Goal: Task Accomplishment & Management: Complete application form

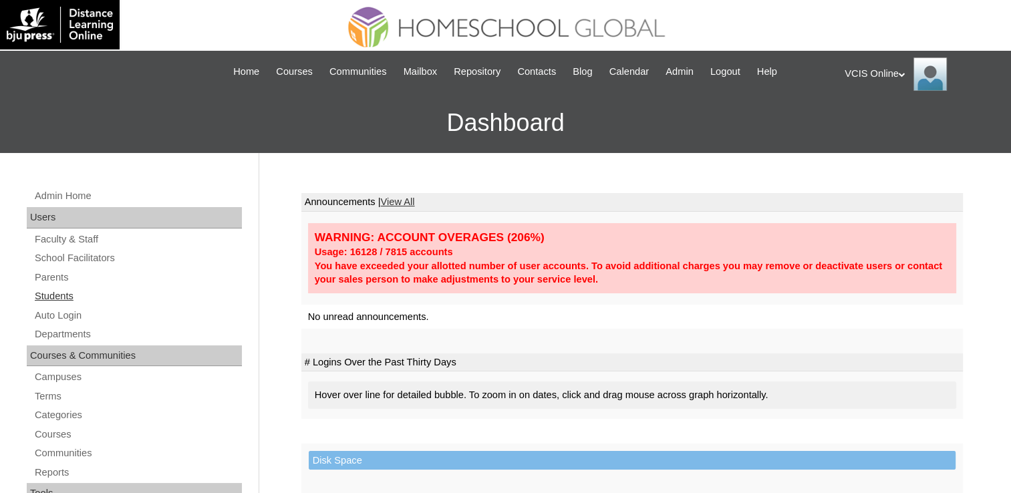
click at [56, 295] on link "Students" at bounding box center [137, 296] width 208 height 17
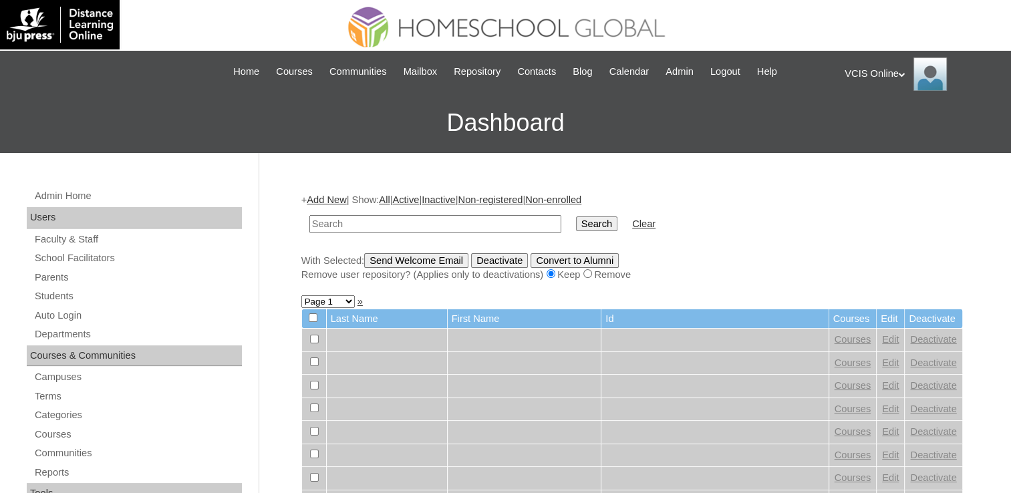
click at [461, 225] on input "text" at bounding box center [435, 224] width 252 height 18
paste input "VCIS007-3A-SA2025"
type input "VCIS007-3A-SA2025"
click at [576, 222] on input "Search" at bounding box center [596, 223] width 41 height 15
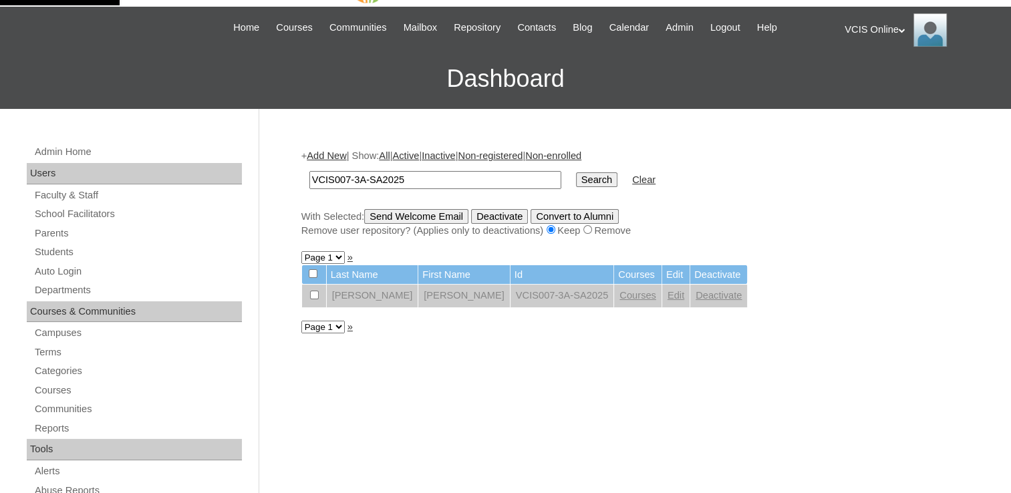
scroll to position [67, 0]
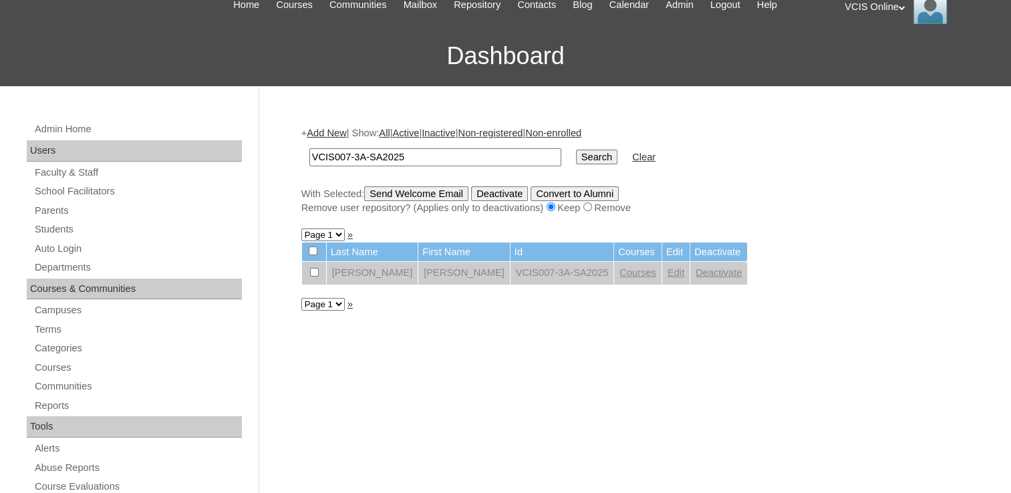
click at [667, 271] on link "Edit" at bounding box center [675, 272] width 17 height 11
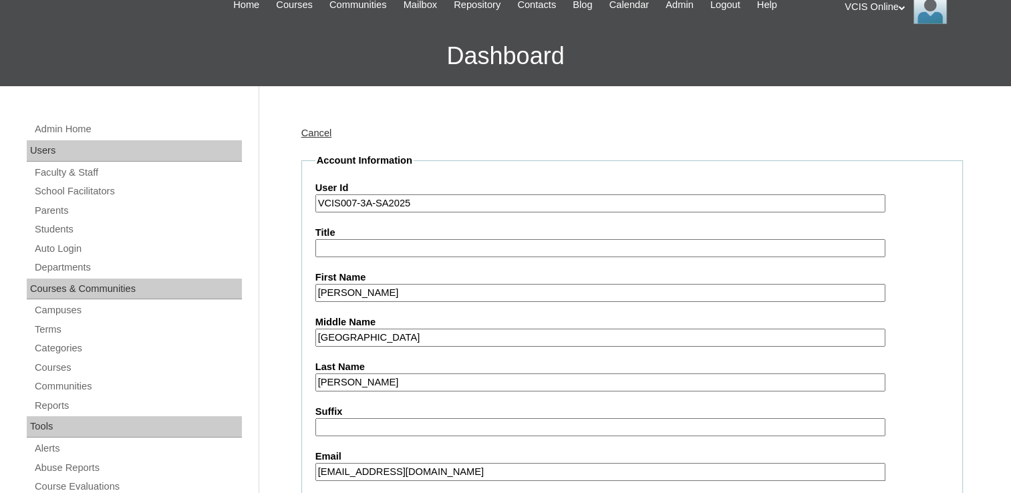
scroll to position [267, 0]
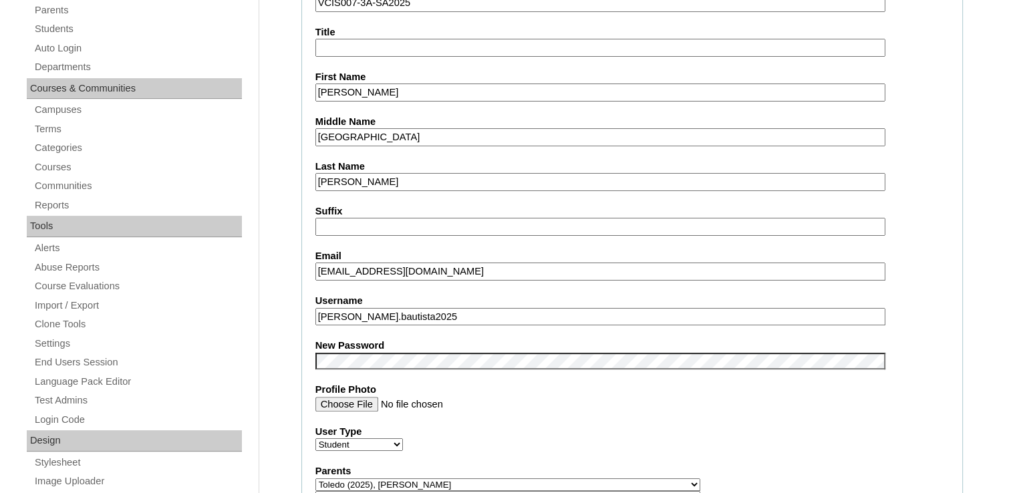
click at [949, 362] on fieldset "Account Information User Id VCIS007-3A-SA2025 Title First Name Alexander Vincen…" at bounding box center [631, 500] width 661 height 1095
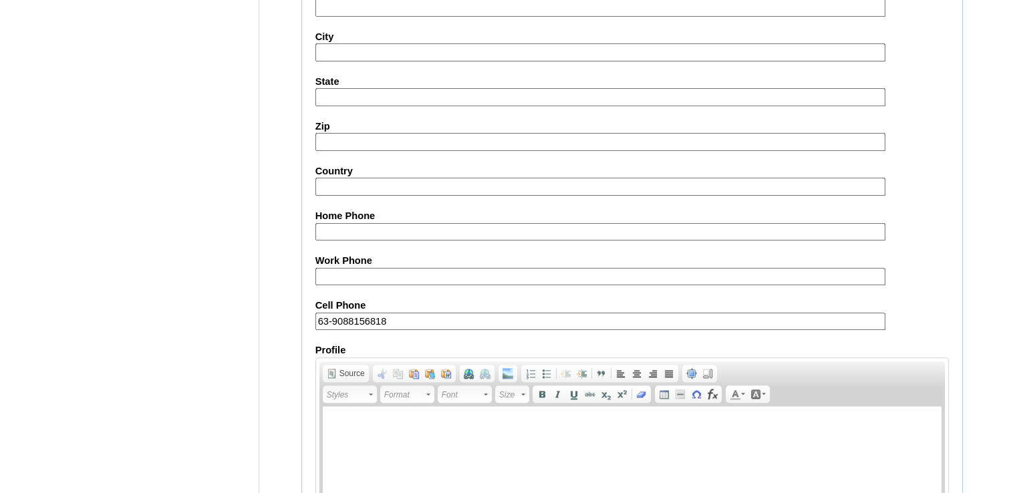
scroll to position [1539, 0]
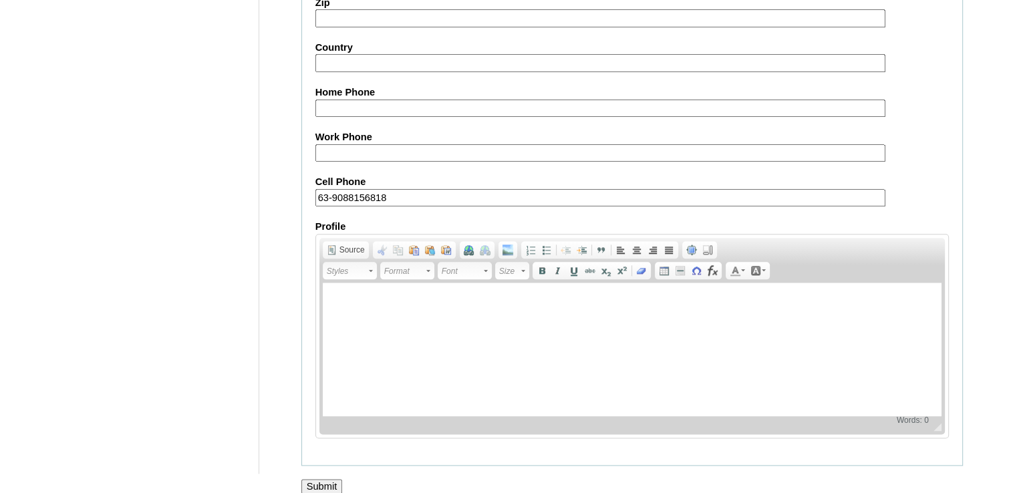
click at [333, 479] on input "Submit" at bounding box center [321, 486] width 41 height 15
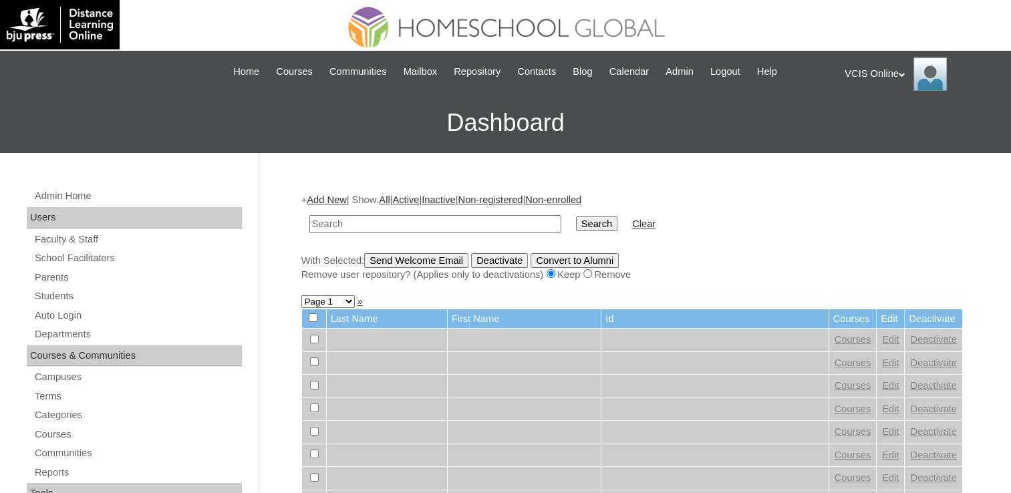
click at [379, 222] on input "text" at bounding box center [435, 224] width 252 height 18
click at [473, 220] on input "text" at bounding box center [435, 224] width 252 height 18
paste input "VCIS007-3A-SA2025"
type input "VCIS007-3A-SA2025"
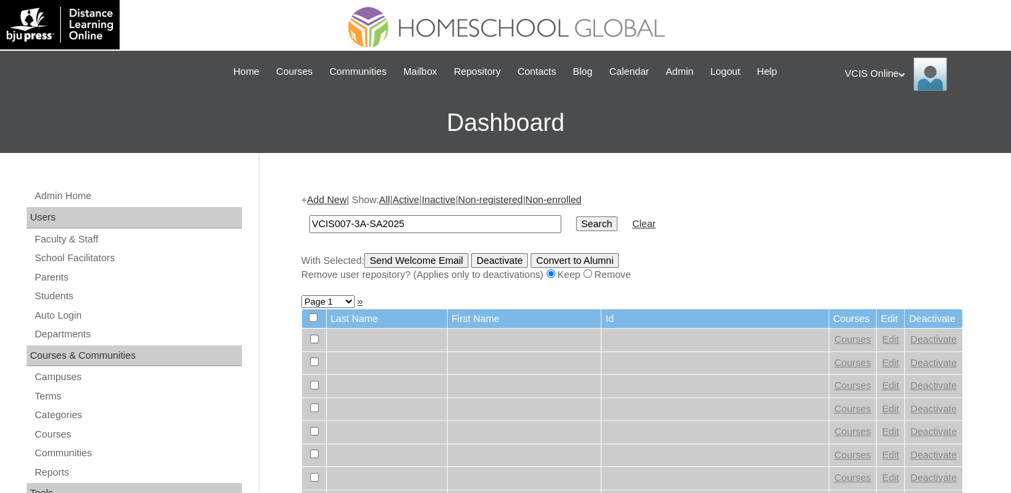
click at [576, 218] on input "Search" at bounding box center [596, 223] width 41 height 15
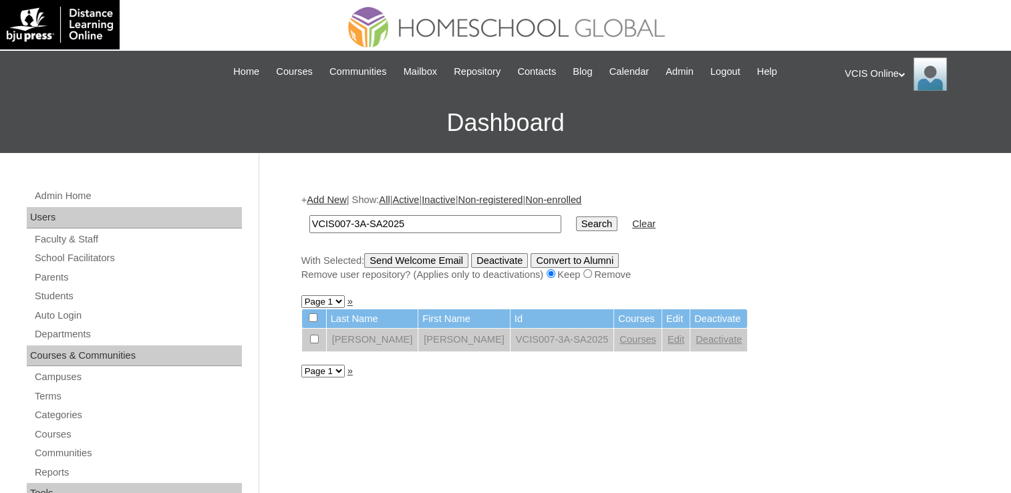
click at [880, 70] on div "VCIS Online My Profile My Settings Logout" at bounding box center [920, 73] width 153 height 33
click at [876, 130] on span "Logout" at bounding box center [868, 125] width 27 height 10
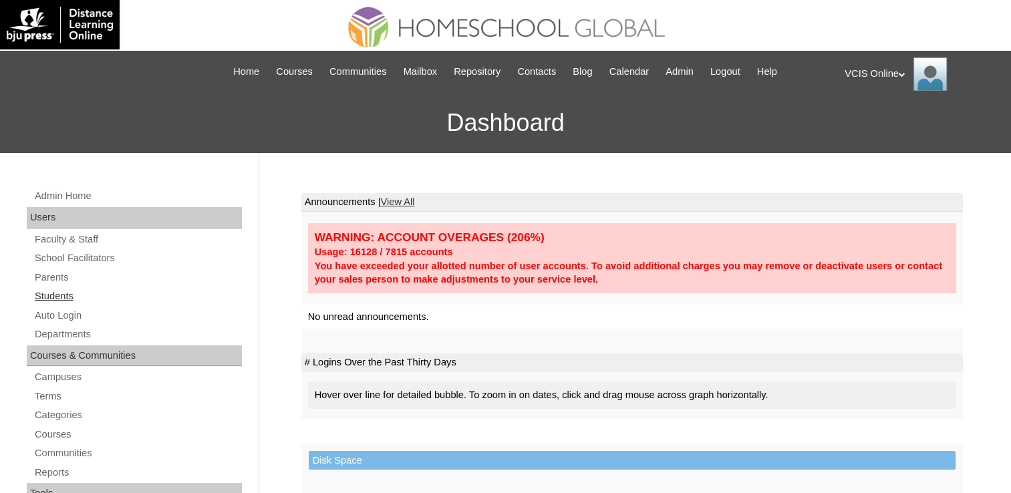
click at [47, 290] on link "Students" at bounding box center [137, 296] width 208 height 17
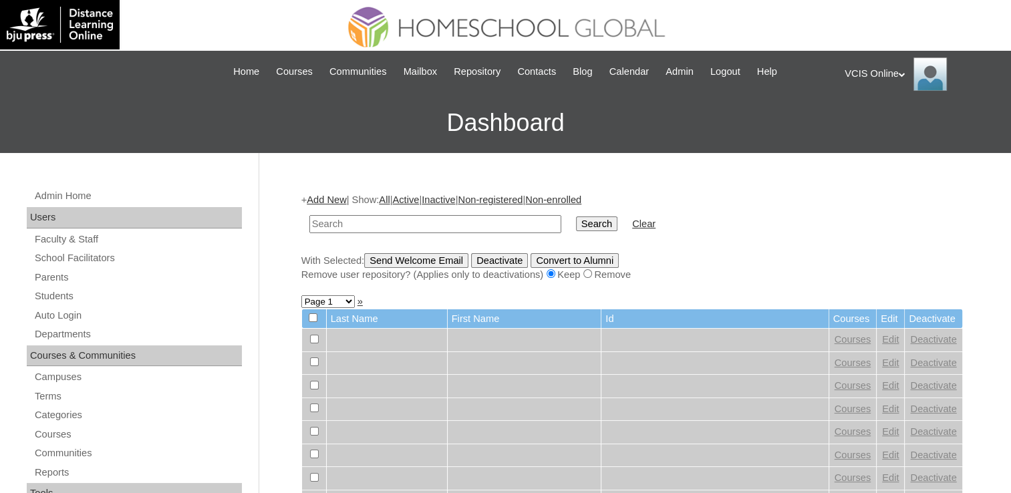
click at [438, 220] on input "text" at bounding box center [435, 224] width 252 height 18
type input "VCIS007-3A-SA2025"
click at [576, 224] on input "Search" at bounding box center [596, 223] width 41 height 15
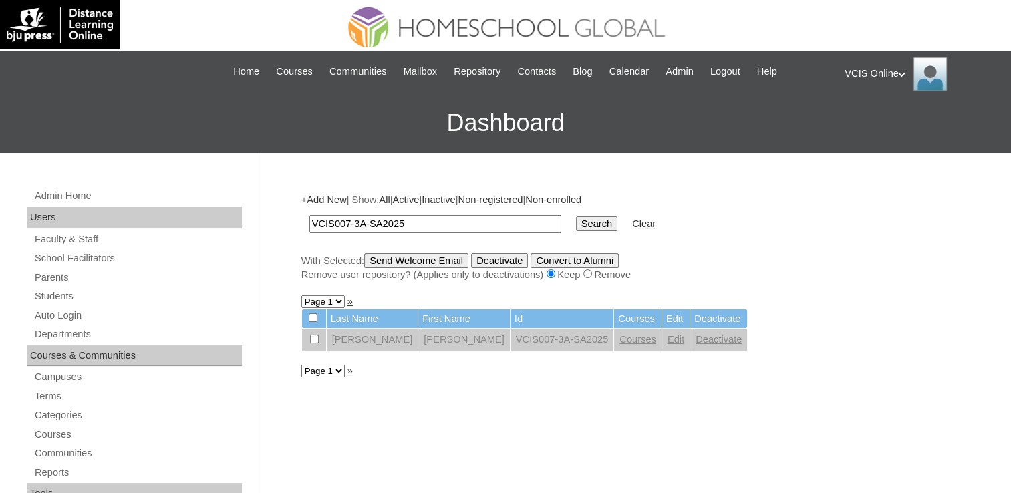
click at [667, 337] on link "Edit" at bounding box center [675, 339] width 17 height 11
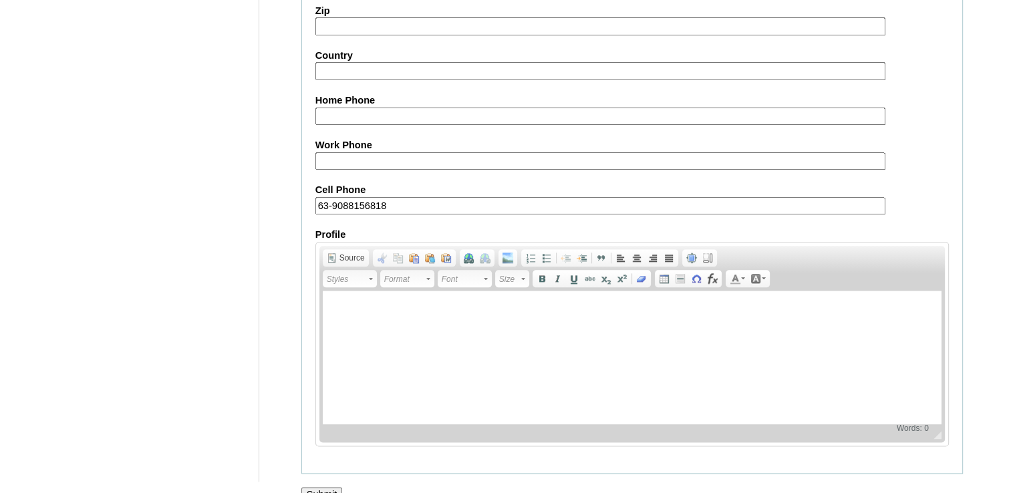
scroll to position [1539, 0]
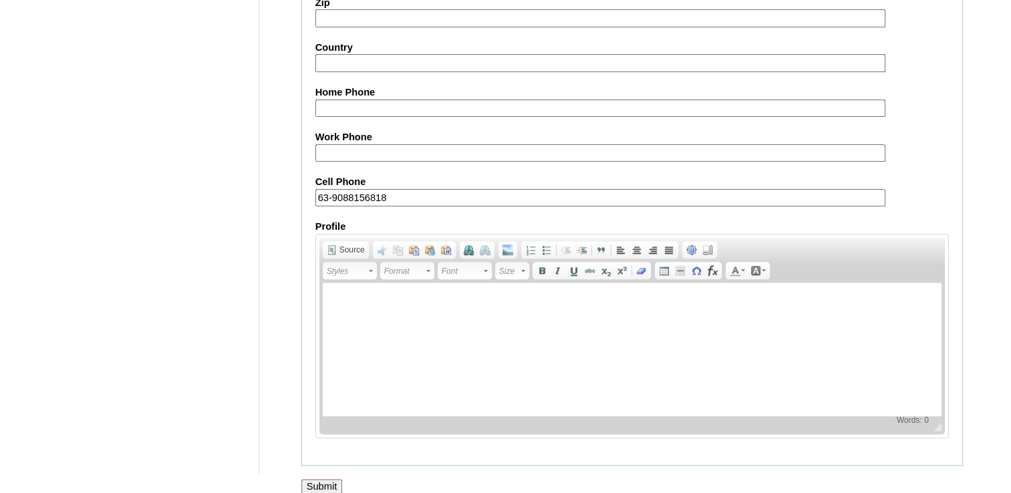
click at [339, 479] on input "Submit" at bounding box center [321, 486] width 41 height 15
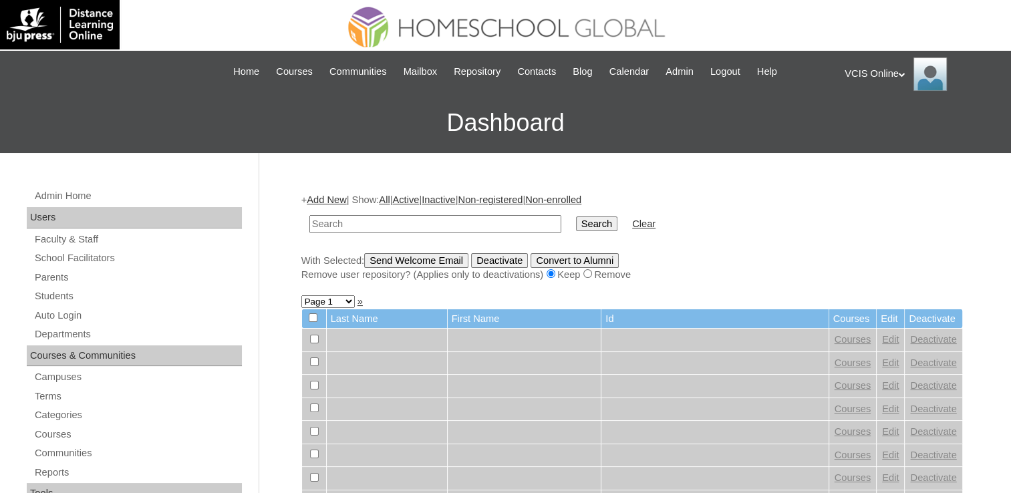
click at [887, 75] on div "VCIS Online My Profile My Settings Logout" at bounding box center [920, 73] width 153 height 33
click at [875, 124] on span "Logout" at bounding box center [868, 125] width 27 height 10
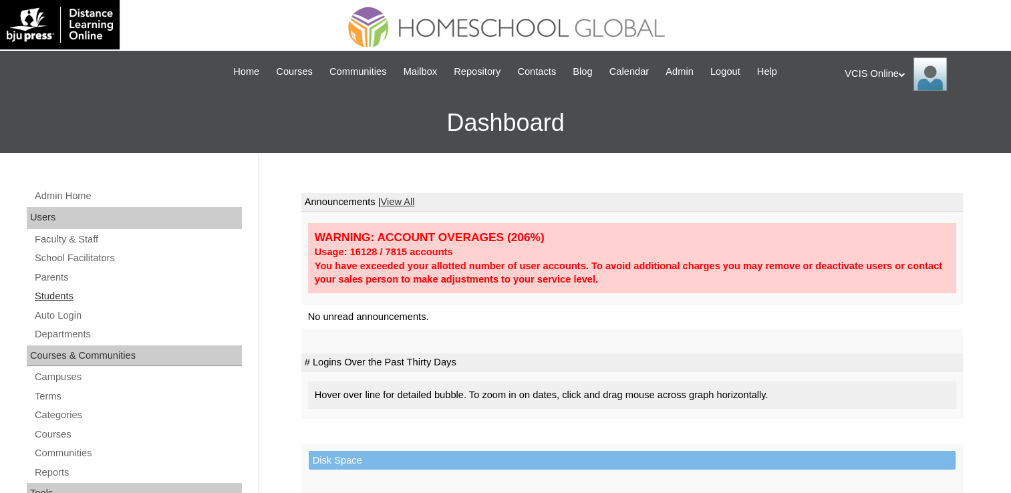
click at [65, 295] on link "Students" at bounding box center [137, 296] width 208 height 17
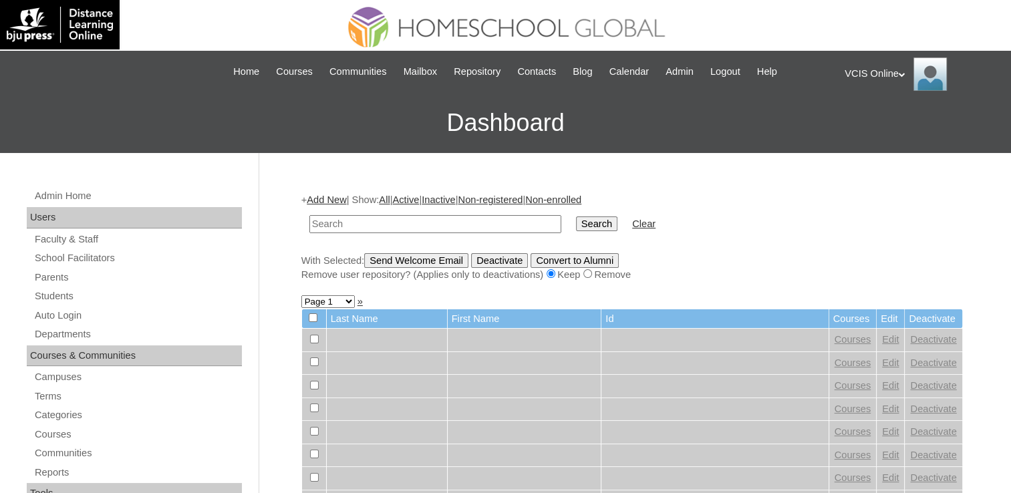
click at [474, 222] on input "text" at bounding box center [435, 224] width 252 height 18
paste input "VCIS007-3A-SA2025"
type input "VCIS007-3A-SA2025"
click at [576, 222] on input "Search" at bounding box center [596, 223] width 41 height 15
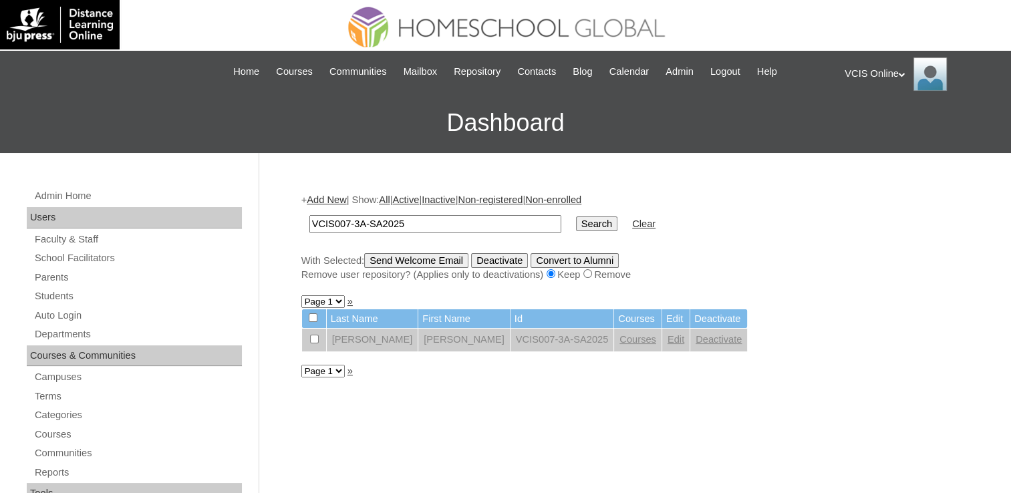
click at [414, 223] on input "VCIS007-3A-SA2025" at bounding box center [435, 224] width 252 height 18
click at [345, 222] on input "VCIS007-3A-SA2025" at bounding box center [435, 224] width 252 height 18
type input "VCIS008-3A-SA2025"
click at [576, 216] on input "Search" at bounding box center [596, 223] width 41 height 15
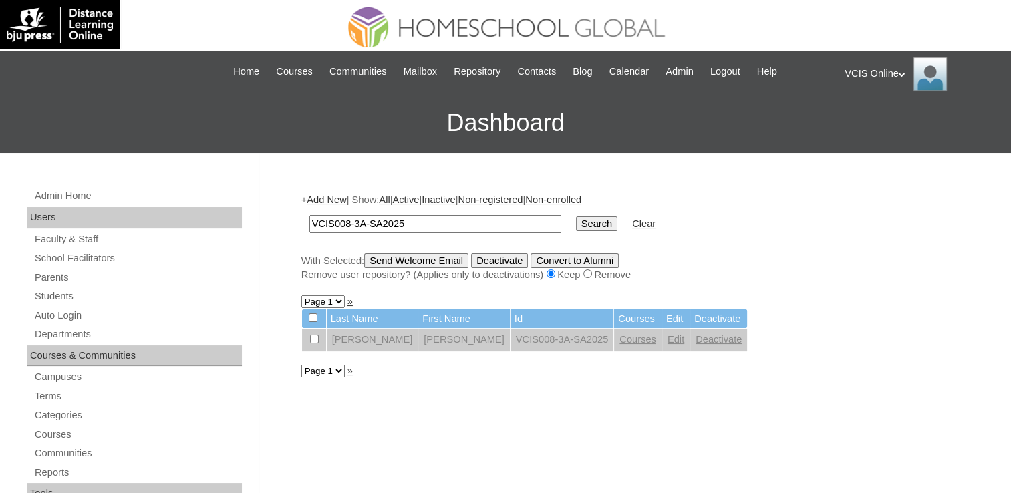
click at [348, 223] on input "VCIS008-3A-SA2025" at bounding box center [435, 224] width 252 height 18
drag, startPoint x: 348, startPoint y: 223, endPoint x: 350, endPoint y: 240, distance: 16.8
click at [348, 223] on input "VCIS008-3A-SA2025" at bounding box center [435, 224] width 252 height 18
type input "VCIS009-3A-SA2025"
click at [576, 216] on input "Search" at bounding box center [596, 223] width 41 height 15
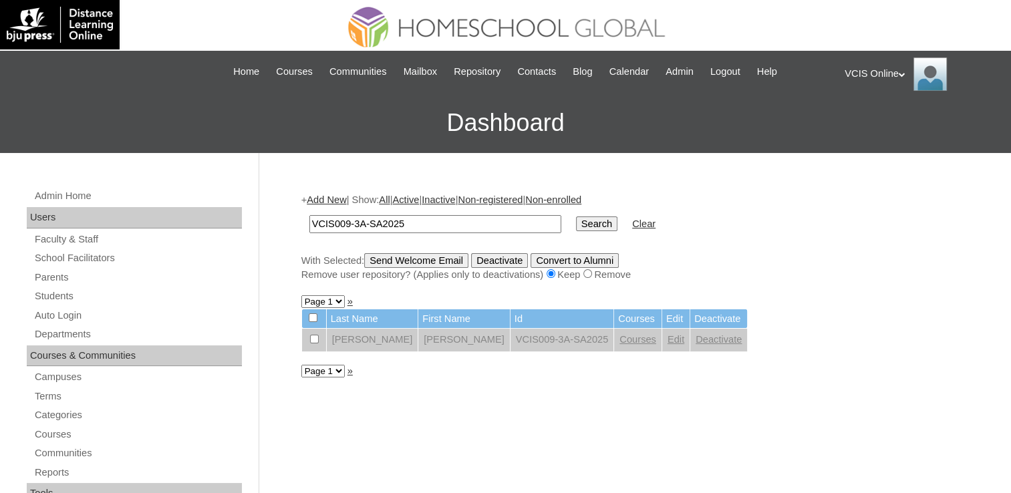
click at [355, 339] on td "[PERSON_NAME]" at bounding box center [373, 340] width 92 height 23
click at [313, 335] on input "checkbox" at bounding box center [314, 339] width 9 height 9
checkbox input "false"
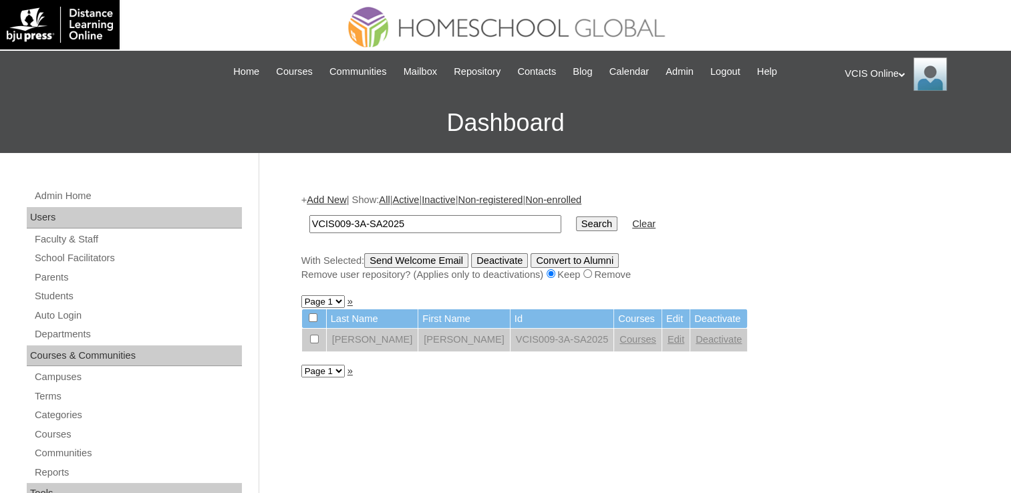
click at [357, 222] on input "VCIS009-3A-SA2025" at bounding box center [435, 224] width 252 height 18
type input "VCIS009-5A-SA2025"
click at [576, 216] on input "Search" at bounding box center [596, 223] width 41 height 15
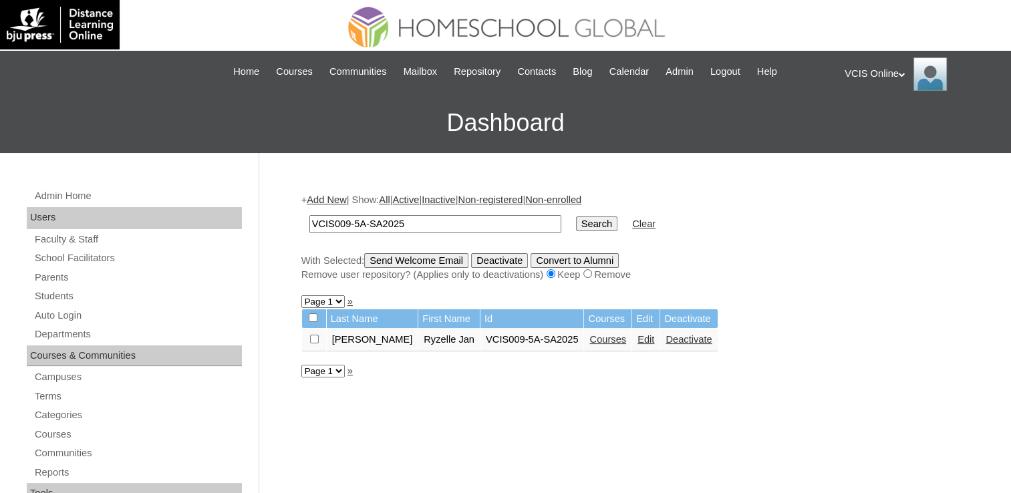
click at [353, 224] on input "VCIS009-5A-SA2025" at bounding box center [435, 224] width 252 height 18
type input "VCIS006-3A-SA2025"
click at [576, 216] on input "Search" at bounding box center [596, 223] width 41 height 15
click at [345, 217] on input "VCIS006-3A-SA2025" at bounding box center [435, 224] width 252 height 18
type input "VCIS005-3A-SA2025"
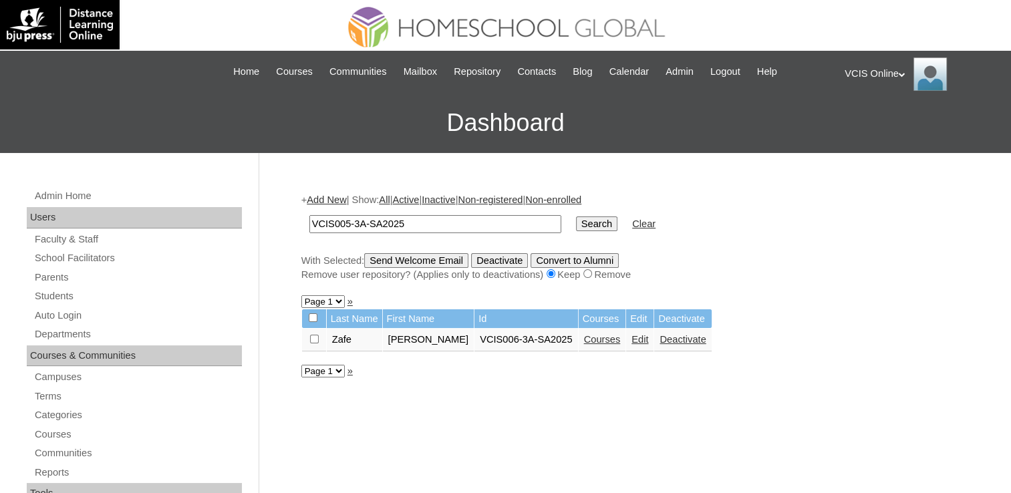
click at [576, 216] on input "Search" at bounding box center [596, 223] width 41 height 15
type input "VCIS004-3A-SA2025"
click at [576, 216] on input "Search" at bounding box center [596, 223] width 41 height 15
type input "VCIS010-3A-SA2025"
click at [576, 216] on input "Search" at bounding box center [596, 223] width 41 height 15
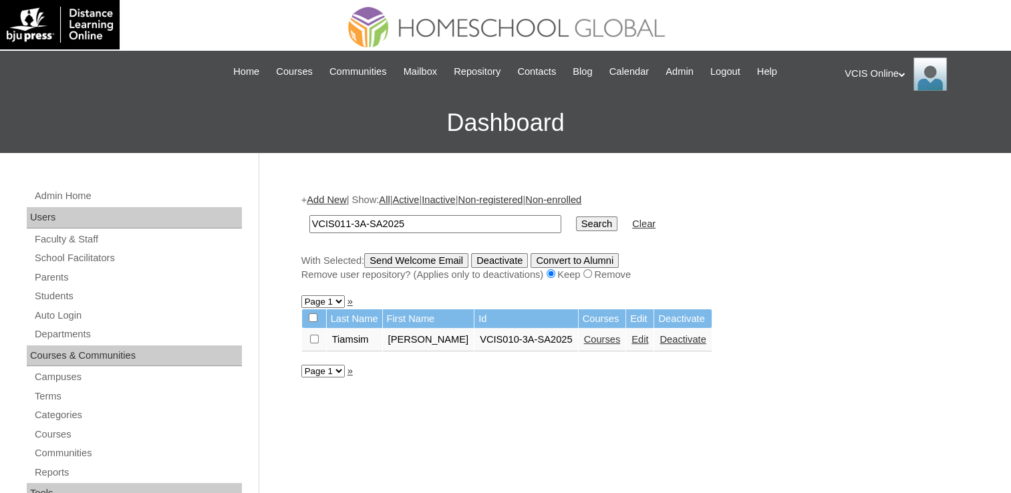
type input "VCIS011-3A-SA2025"
click at [576, 216] on input "Search" at bounding box center [596, 223] width 41 height 15
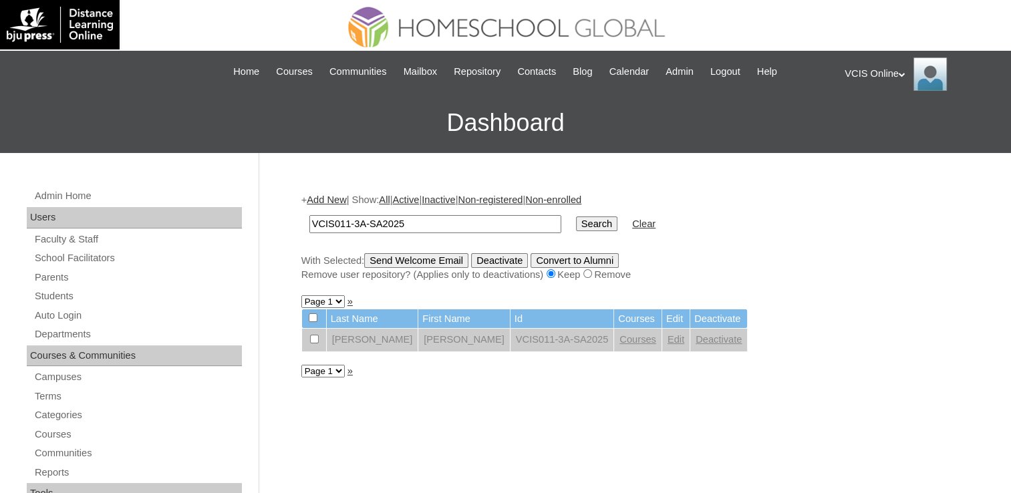
click at [347, 225] on input "VCIS011-3A-SA2025" at bounding box center [435, 224] width 252 height 18
type input "VCIS0112-3A-SA2025"
click at [576, 216] on input "Search" at bounding box center [596, 223] width 41 height 15
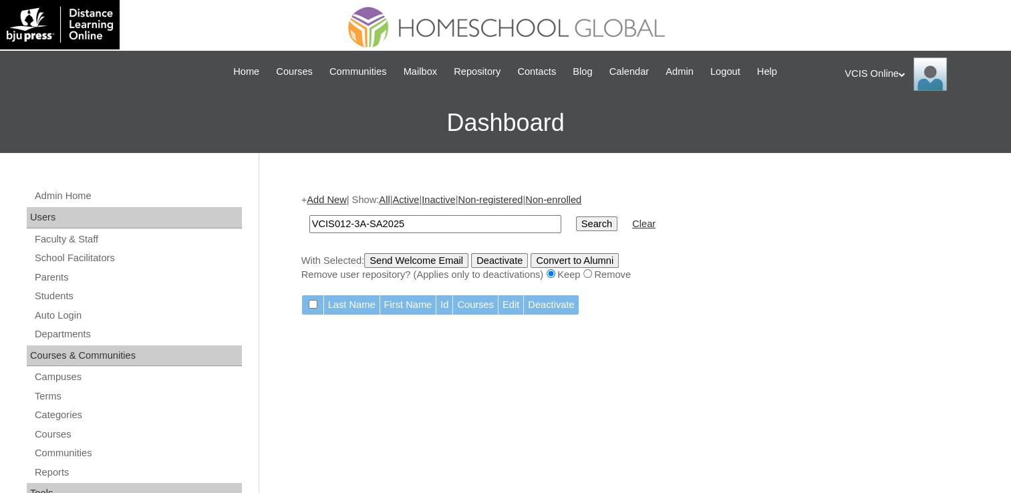
type input "VCIS012-3A-SA2025"
click at [576, 216] on input "Search" at bounding box center [596, 223] width 41 height 15
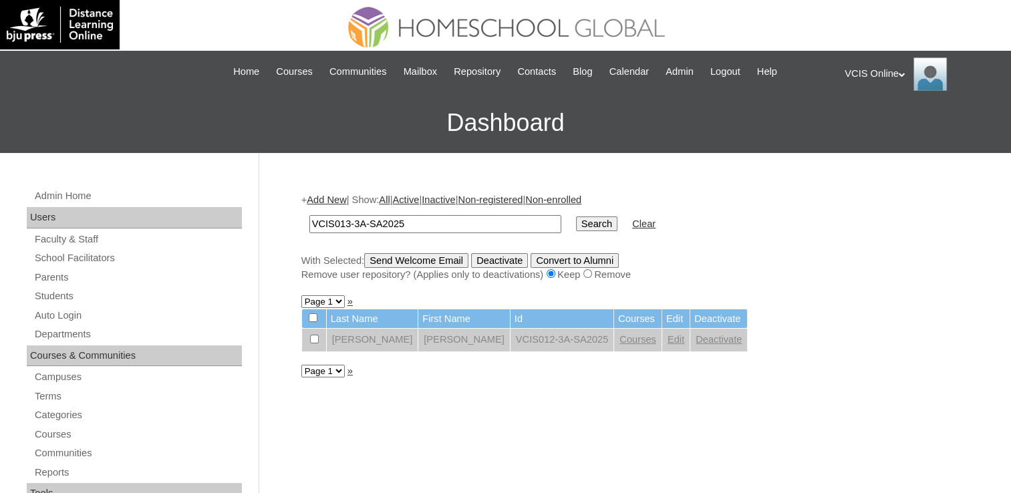
type input "VCIS013-3A-SA2025"
click at [576, 216] on input "Search" at bounding box center [596, 223] width 41 height 15
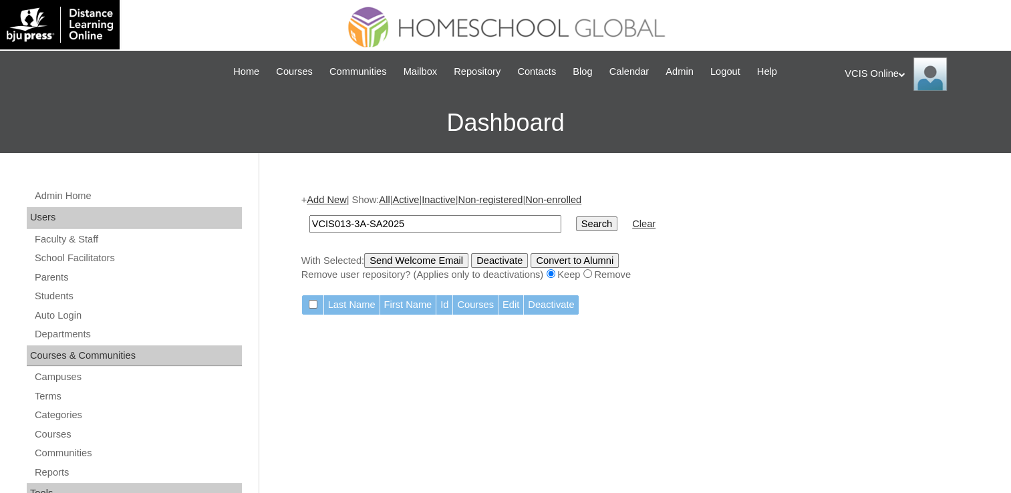
drag, startPoint x: 446, startPoint y: 228, endPoint x: 267, endPoint y: 212, distance: 180.4
paste input "14"
type input "VCIS14-3A-SA2025"
click at [576, 220] on input "Search" at bounding box center [596, 223] width 41 height 15
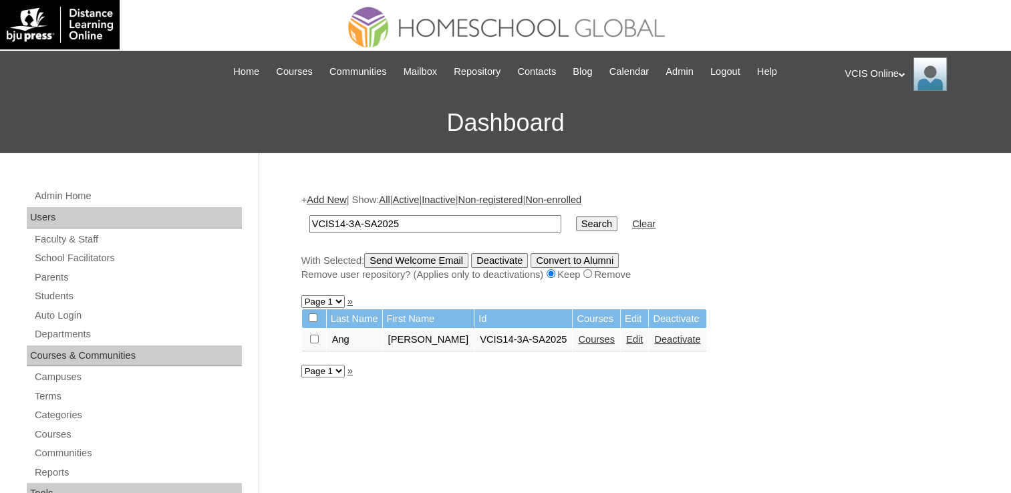
click at [416, 220] on input "VCIS14-3A-SA2025" at bounding box center [435, 224] width 252 height 18
paste input "3"
type input "VCIS13-3A-SA2025"
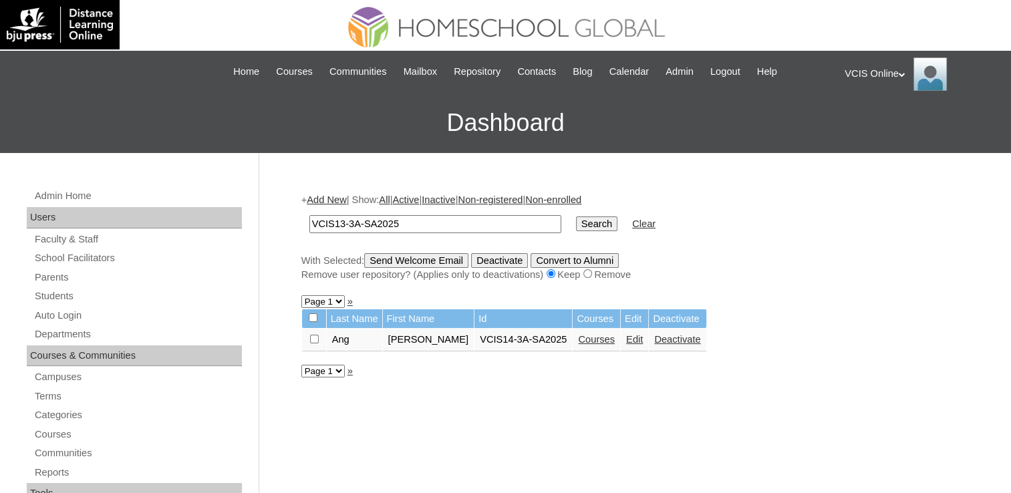
click at [576, 222] on input "Search" at bounding box center [596, 223] width 41 height 15
click at [342, 220] on input "VCIS13-3A-SA2025" at bounding box center [435, 224] width 252 height 18
drag, startPoint x: 342, startPoint y: 220, endPoint x: 345, endPoint y: 259, distance: 38.2
click at [341, 221] on input "VCIS13-3A-SA2025" at bounding box center [435, 224] width 252 height 18
type input "VCIS12-3A-SA2025"
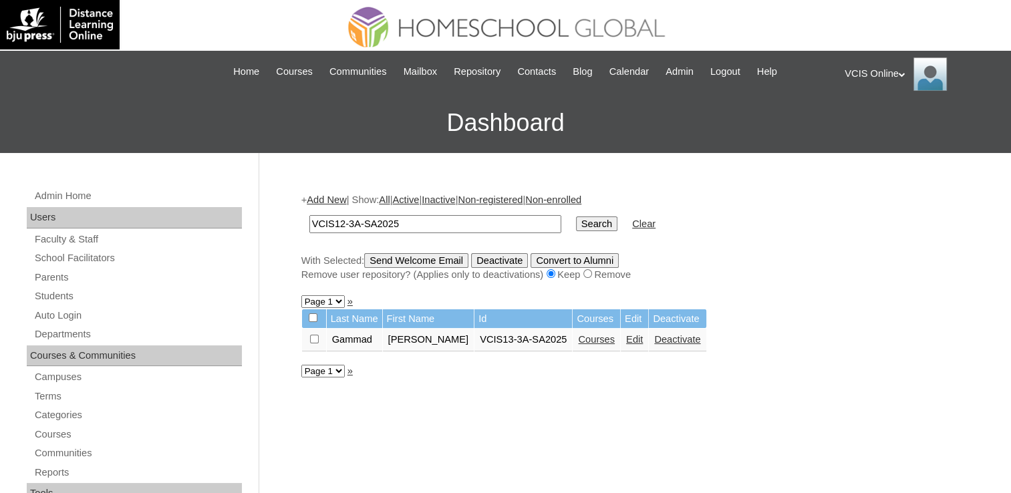
click at [576, 216] on input "Search" at bounding box center [596, 223] width 41 height 15
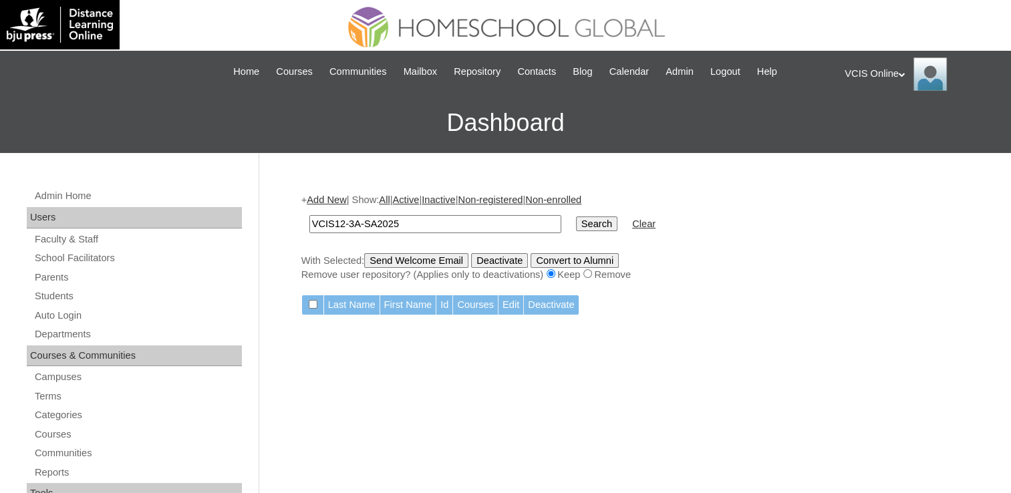
click at [403, 215] on input "VCIS12-3A-SA2025" at bounding box center [435, 224] width 252 height 18
click at [401, 215] on input "VCIS12-3A-SA2025" at bounding box center [435, 224] width 252 height 18
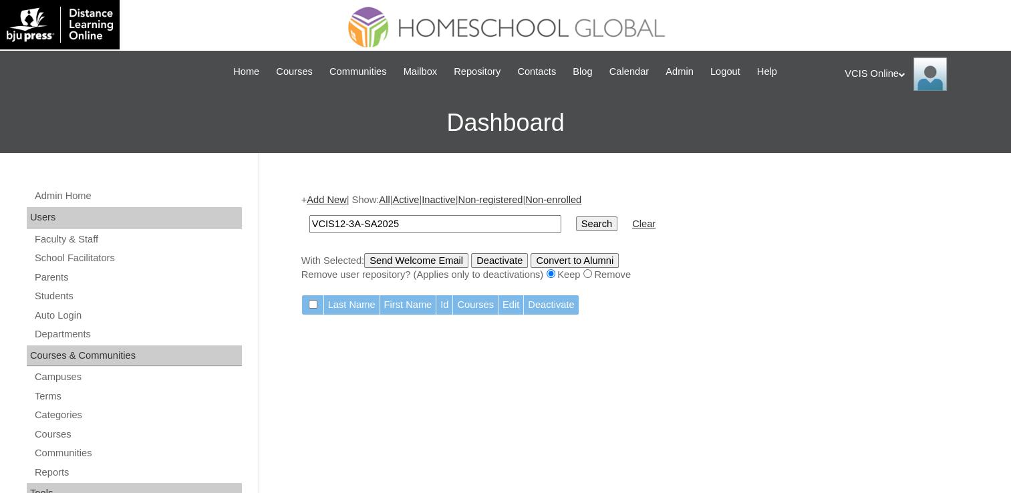
click at [401, 215] on input "VCIS12-3A-SA2025" at bounding box center [435, 224] width 252 height 18
paste input "0"
type input "VCIS012-3A-SA2025"
click at [576, 225] on input "Search" at bounding box center [596, 223] width 41 height 15
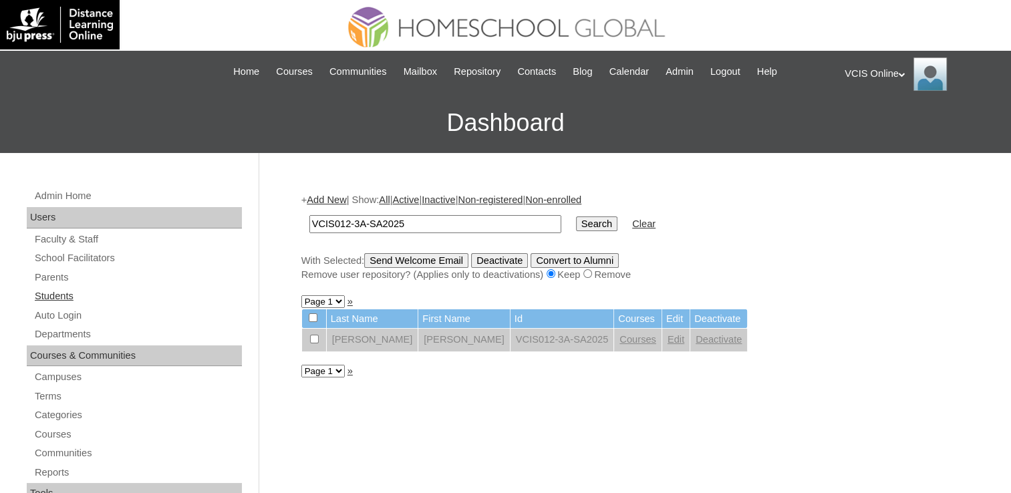
click at [52, 295] on link "Students" at bounding box center [137, 296] width 208 height 17
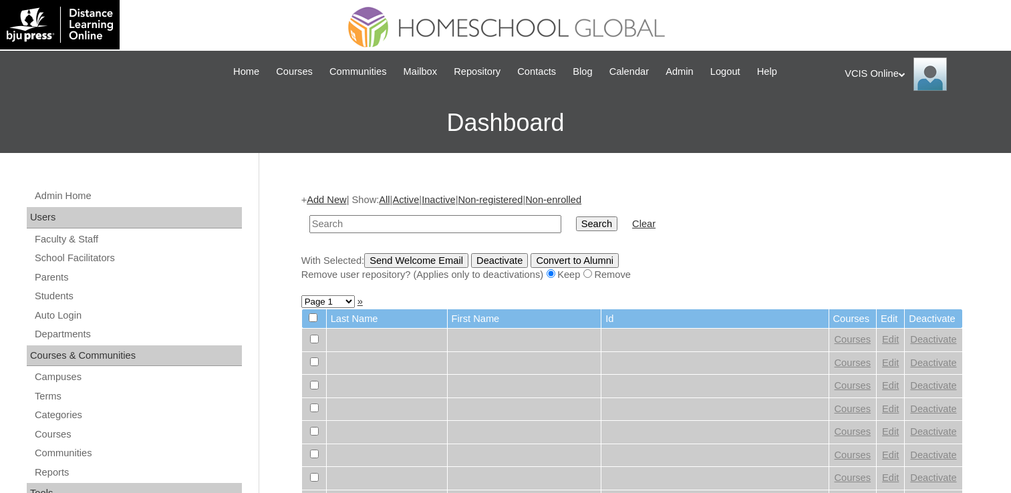
click at [331, 198] on link "Add New" at bounding box center [326, 199] width 39 height 11
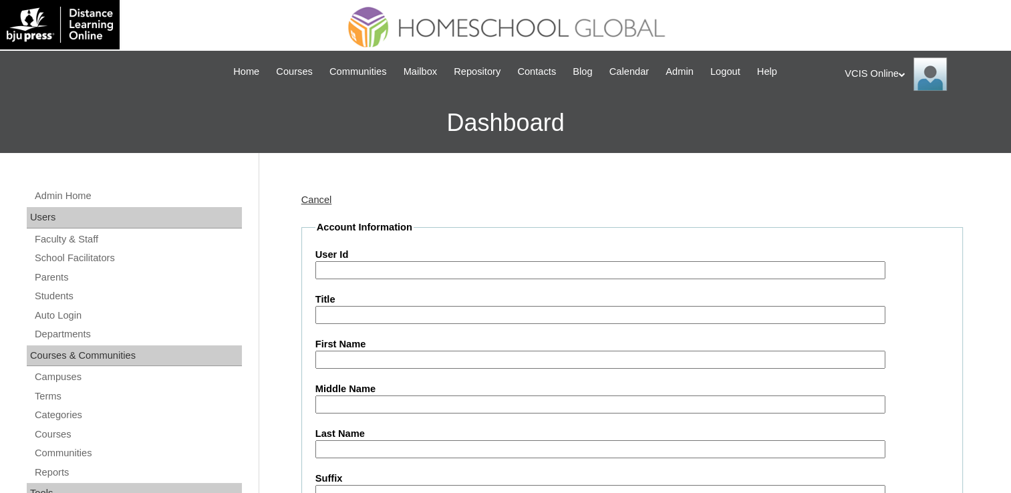
click at [354, 265] on input "User Id" at bounding box center [600, 270] width 570 height 18
click at [366, 269] on input "User Id" at bounding box center [600, 270] width 570 height 18
paste input "VCIS007-3A-SA2025"
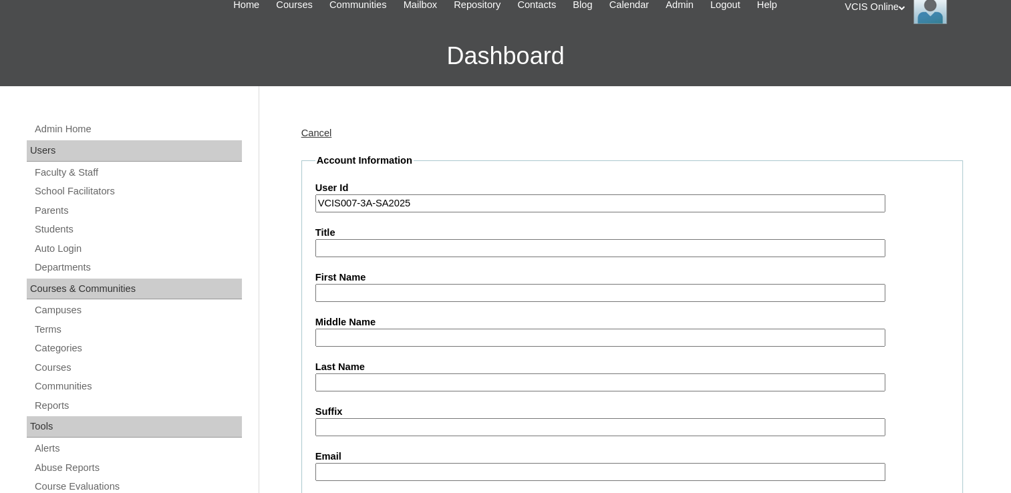
type input "VCIS007-3A-SA2025"
click at [353, 293] on input "First Name" at bounding box center [600, 293] width 570 height 18
paste input "Alexander Vincent Toledo BAUTISTA"
drag, startPoint x: 450, startPoint y: 294, endPoint x: 398, endPoint y: 295, distance: 51.4
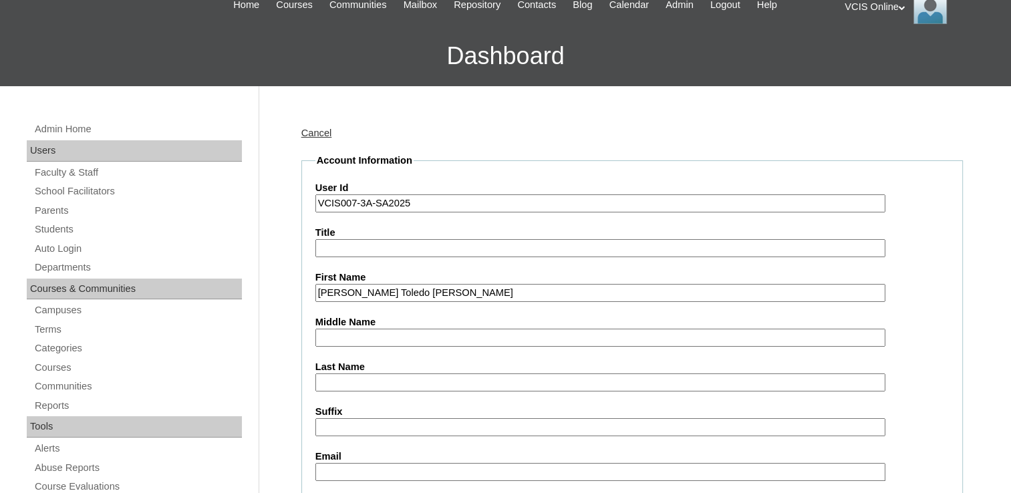
click at [397, 295] on input "Alexander Vincent Toledo BAUTISTA" at bounding box center [600, 293] width 570 height 18
type input "[PERSON_NAME]"
click at [325, 329] on input "Middle Name" at bounding box center [600, 338] width 570 height 18
paste input "Toledo BAUTISTA"
drag, startPoint x: 415, startPoint y: 334, endPoint x: 348, endPoint y: 337, distance: 66.9
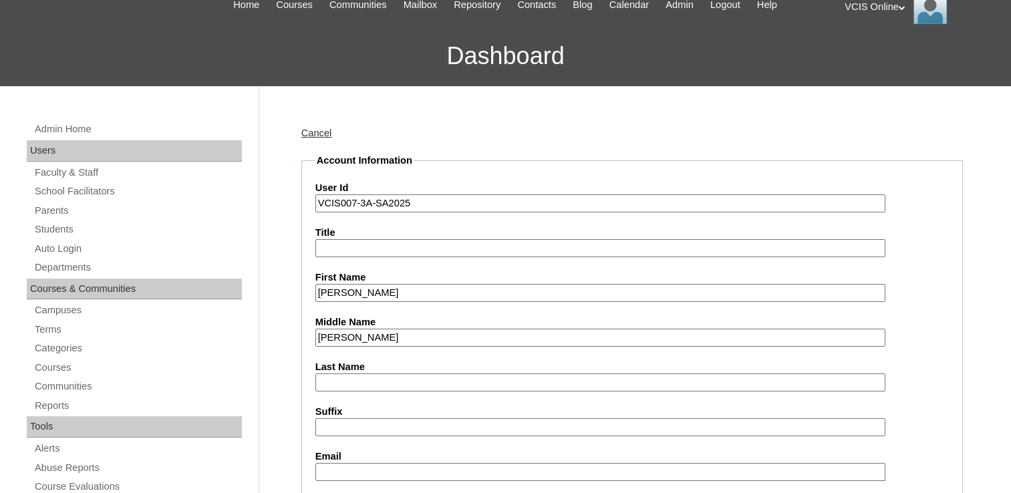
click at [348, 337] on input "Toledo BAUTISTA" at bounding box center [600, 338] width 570 height 18
type input "[GEOGRAPHIC_DATA]"
click at [321, 378] on input "Last Name" at bounding box center [600, 382] width 570 height 18
paste input "BAUTISTA"
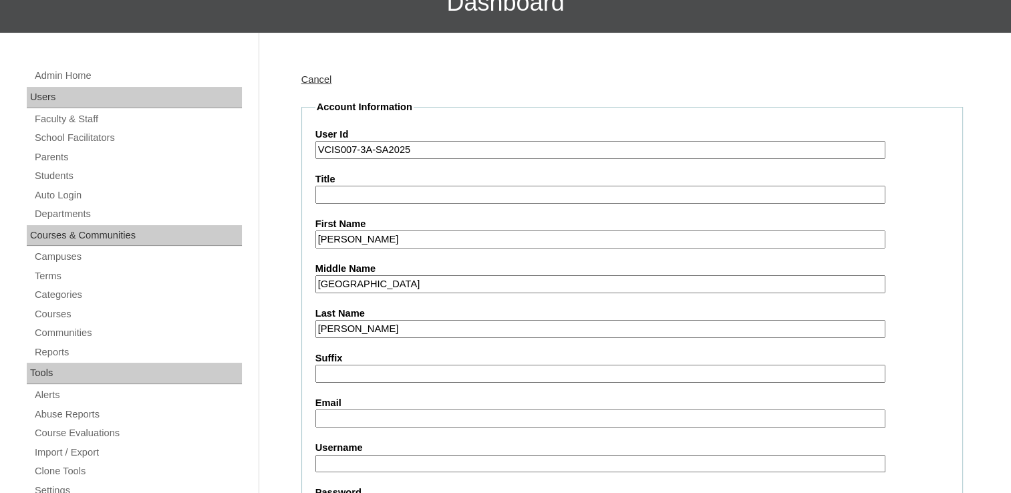
scroll to position [200, 0]
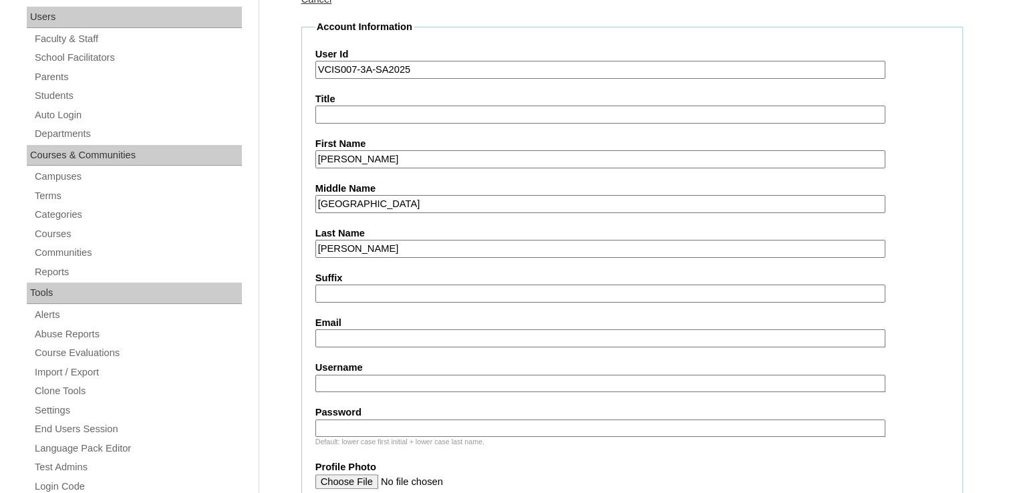
type input "[PERSON_NAME]"
click at [361, 338] on input "Email" at bounding box center [600, 338] width 570 height 18
click at [345, 329] on input "Email" at bounding box center [600, 338] width 570 height 18
paste input "avbautista.student@vcis.edu.ph"
type input "avbautista.student@vcis.edu.ph"
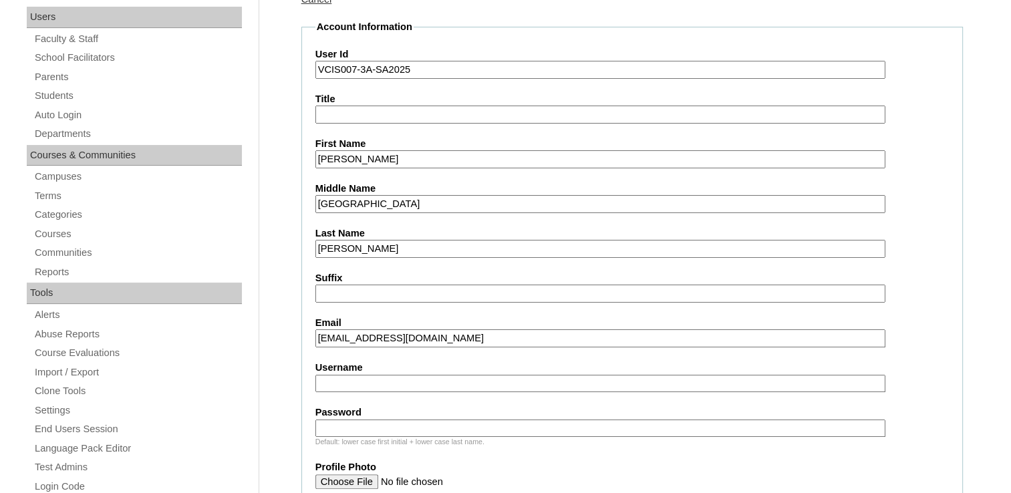
click at [326, 377] on input "Username" at bounding box center [600, 384] width 570 height 18
paste input "alexander.bautista2025"
type input "alexander.bautista2025"
click at [371, 424] on input "Password" at bounding box center [600, 429] width 570 height 18
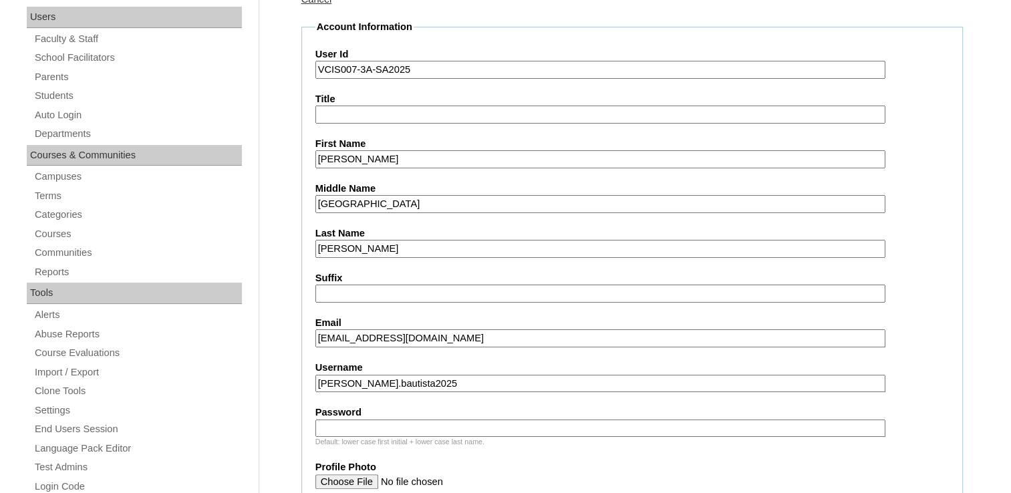
paste input "QsaRtv"
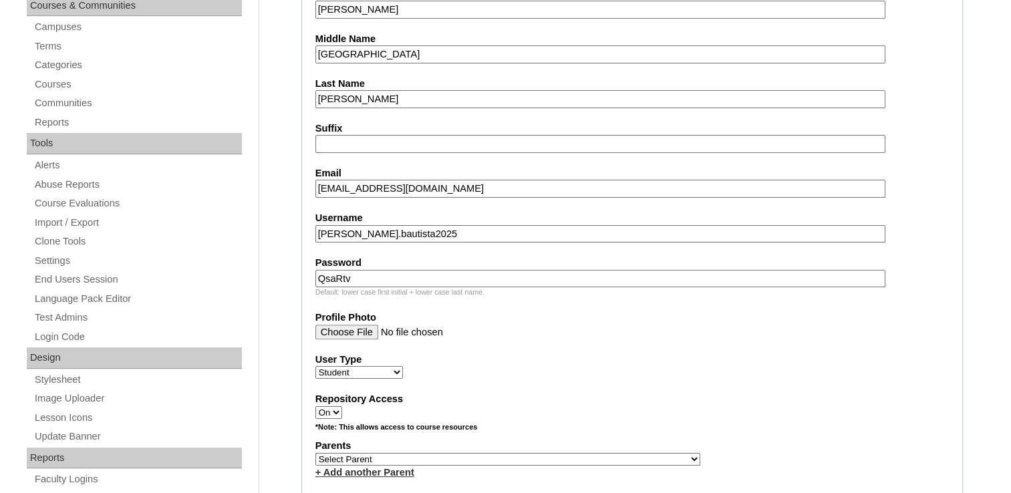
scroll to position [401, 0]
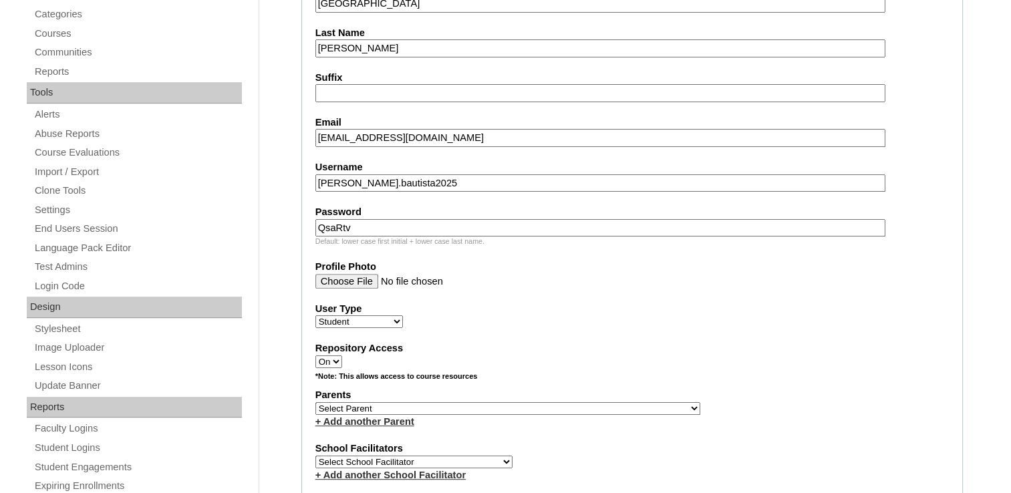
type input "QsaRtv"
click at [363, 402] on select "Select Parent , , , , , , , , , , , , , , , , , , , , , , , , , , , , , , , , ,…" at bounding box center [507, 408] width 385 height 13
click at [315, 402] on select "Select Parent , , , , , , , , , , , , , , , , , , , , , , , , , , , , , , , , ,…" at bounding box center [507, 408] width 385 height 13
click at [399, 402] on select "Select Parent , , , , , , , , , , , , , , , , , , , , , , , , , , , , , , , , ,…" at bounding box center [507, 408] width 385 height 13
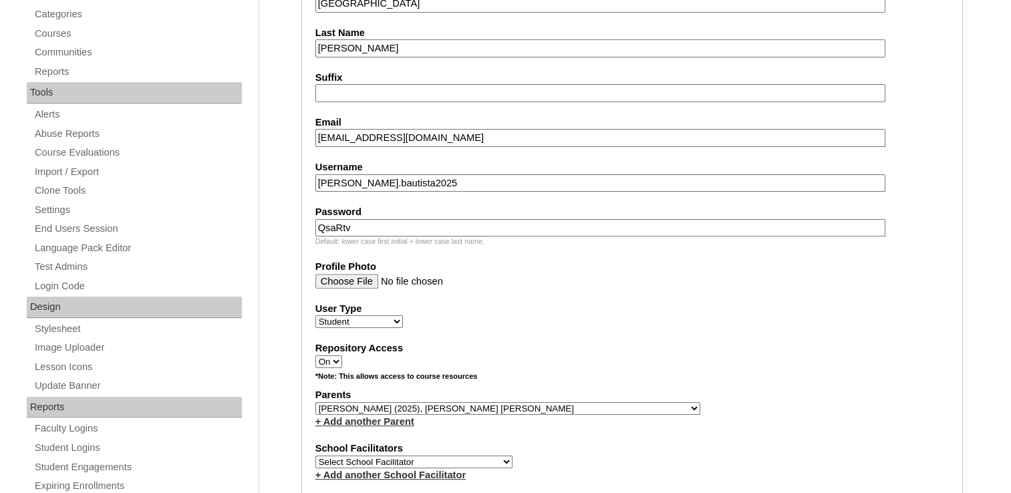
click at [399, 402] on select "Select Parent , , , , , , , , , , , , , , , , , , , , , , , , , , , , , , , , ,…" at bounding box center [507, 408] width 385 height 13
select select "32018"
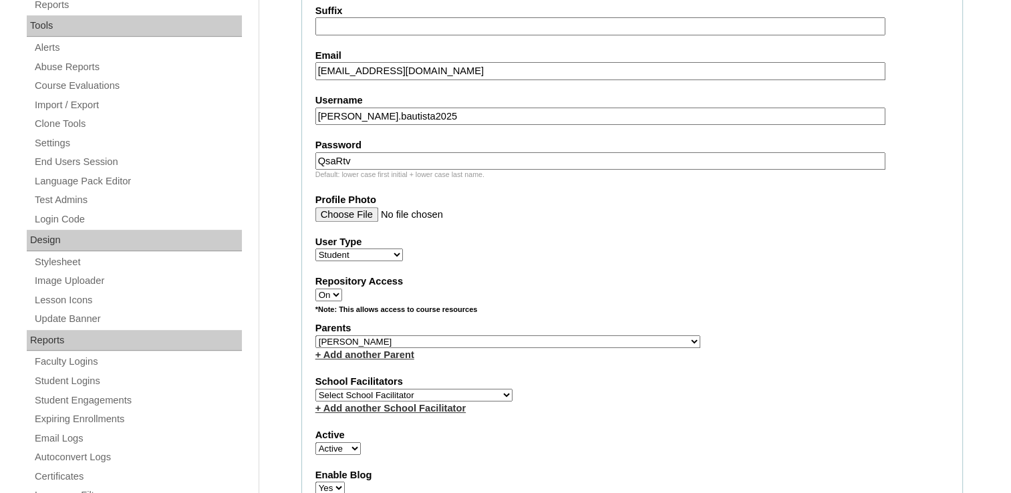
click at [402, 389] on select "Select School Facilitator Norman Añain Ruffa Abadijas Mary Abella Gloryfe Abion…" at bounding box center [413, 395] width 197 height 13
select select "42226"
click at [315, 389] on select "Select School Facilitator Norman Añain Ruffa Abadijas Mary Abella Gloryfe Abion…" at bounding box center [413, 395] width 197 height 13
click at [398, 335] on select "Select Parent , , , , , , , , , , , , , , , , , , , , , , , , , , , , , , , , ,…" at bounding box center [507, 341] width 385 height 13
click at [621, 326] on label "Parents" at bounding box center [631, 328] width 633 height 14
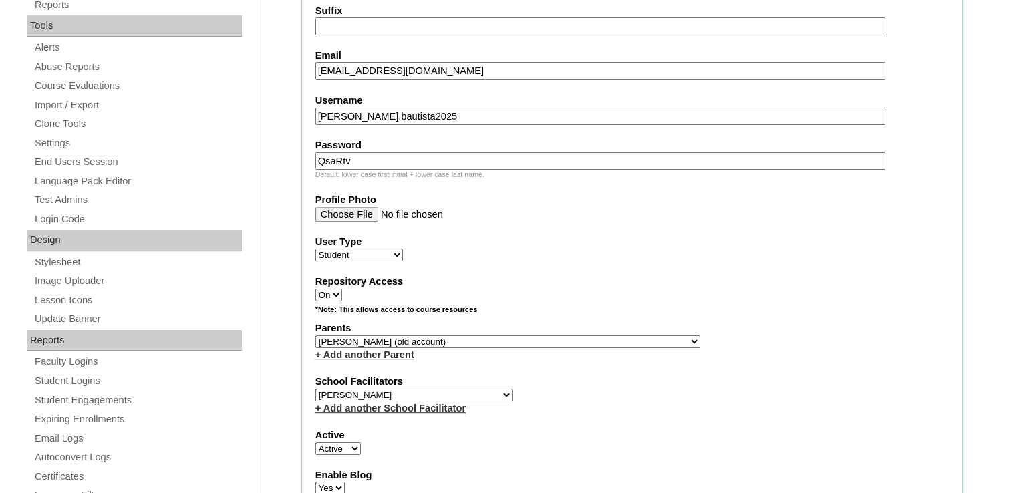
click at [364, 335] on select "Select Parent , , , , , , , , , , , , , , , , , , , , , , , , , , , , , , , , ,…" at bounding box center [507, 341] width 385 height 13
click at [818, 281] on label "Repository Access" at bounding box center [631, 282] width 633 height 14
click at [342, 289] on select "On Off" at bounding box center [328, 295] width 27 height 13
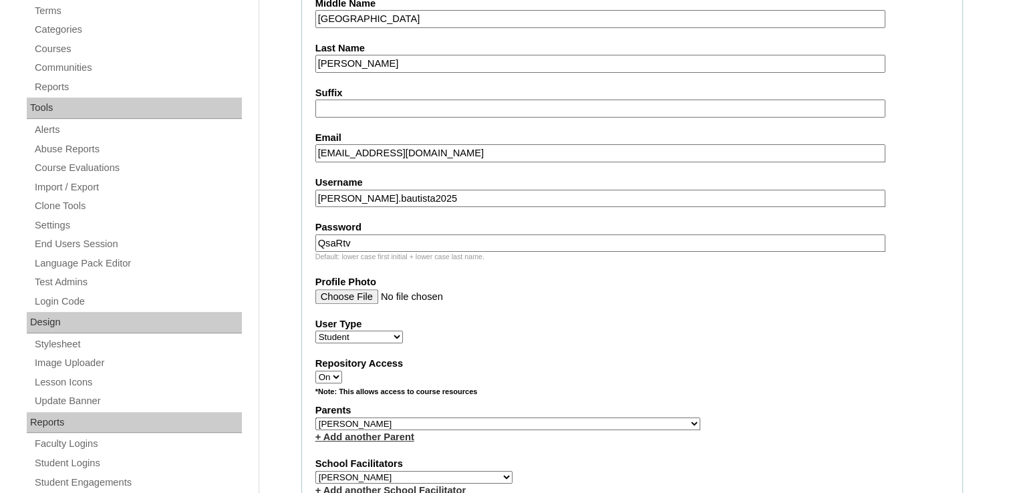
scroll to position [401, 0]
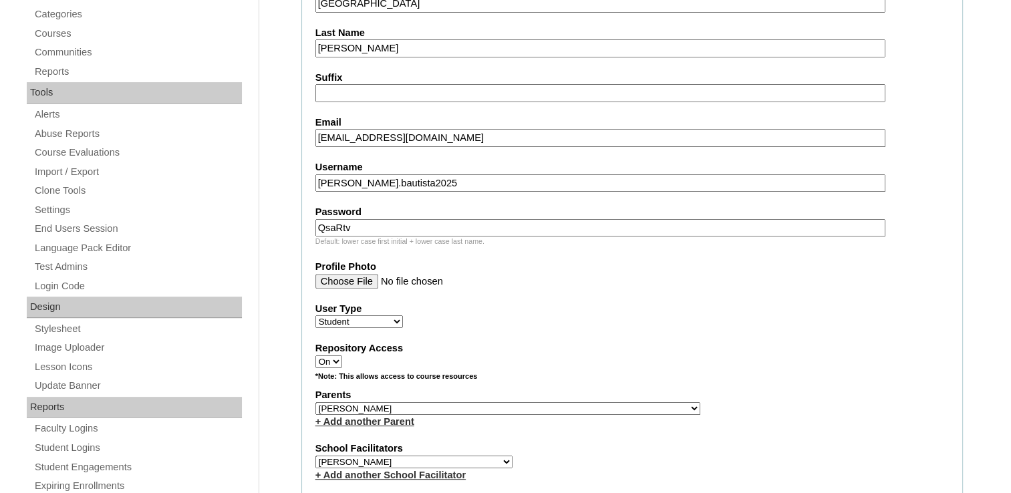
click at [398, 402] on select "Select Parent , , , , , , , , , , , , , , , , , , , , , , , , , , , , , , , , ,…" at bounding box center [507, 408] width 385 height 13
click at [653, 371] on div "*Note: This allows access to course resources" at bounding box center [631, 379] width 633 height 17
click at [436, 402] on select "Select Parent , , , , , , , , , , , , , , , , , , , , , , , , , , , , , , , , ,…" at bounding box center [507, 408] width 385 height 13
click at [631, 347] on label "Repository Access" at bounding box center [631, 348] width 633 height 14
click at [342, 355] on select "On Off" at bounding box center [328, 361] width 27 height 13
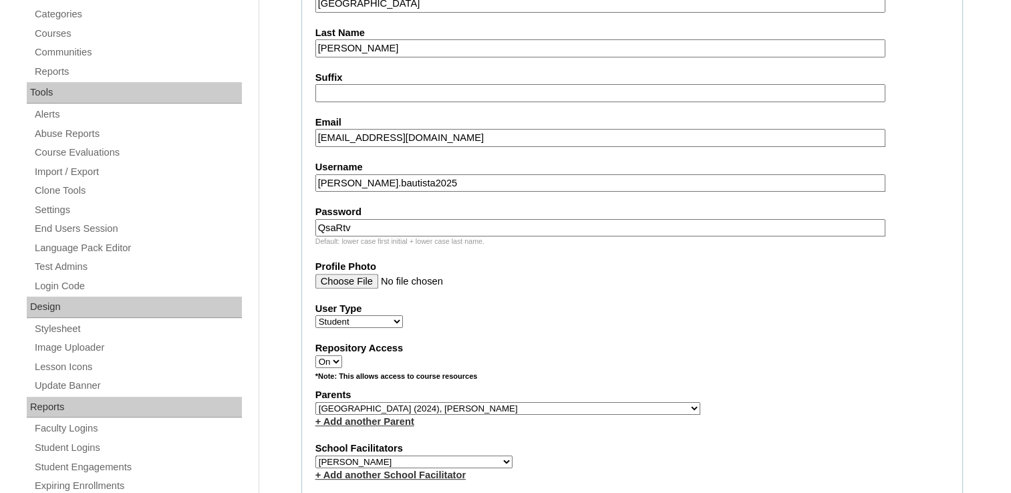
click at [631, 347] on label "Repository Access" at bounding box center [631, 348] width 633 height 14
click at [342, 355] on select "On Off" at bounding box center [328, 361] width 27 height 13
click at [371, 405] on select "Select Parent , , , , , , , , , , , , , , , , , , , , , , , , , , , , , , , , ,…" at bounding box center [507, 408] width 385 height 13
click at [535, 403] on select "Select Parent , , , , , , , , , , , , , , , , , , , , , , , , , , , , , , , , ,…" at bounding box center [507, 408] width 385 height 13
click at [393, 317] on select "Faculty Staff Student Parents School Facilitators" at bounding box center [359, 321] width 88 height 13
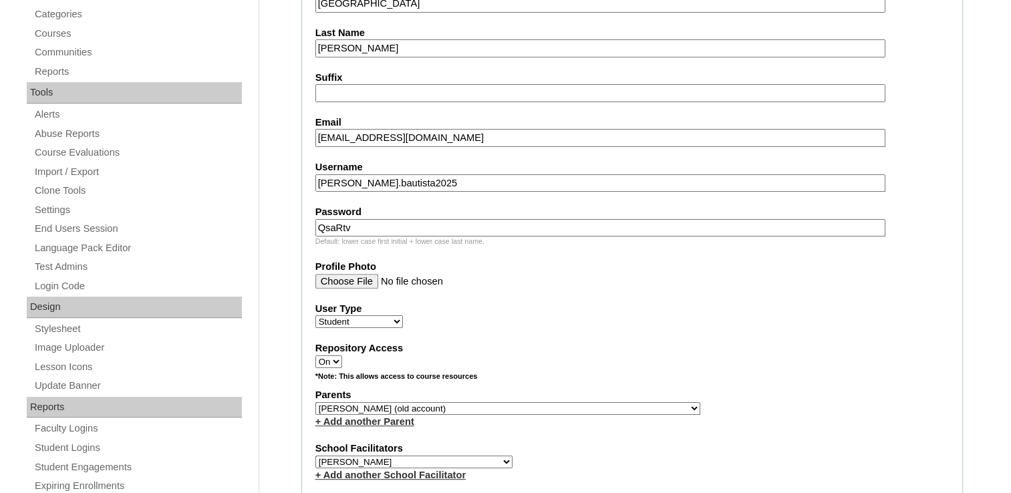
click at [491, 335] on fieldset "Account Information User Id VCIS007-3A-SA2025 Title First Name Alexander Vincen…" at bounding box center [631, 360] width 661 height 1080
click at [434, 402] on select "Select Parent , , , , , , , , , , , , , , , , , , , , , , , , , , , , , , , , ,…" at bounding box center [507, 408] width 385 height 13
select select "20910"
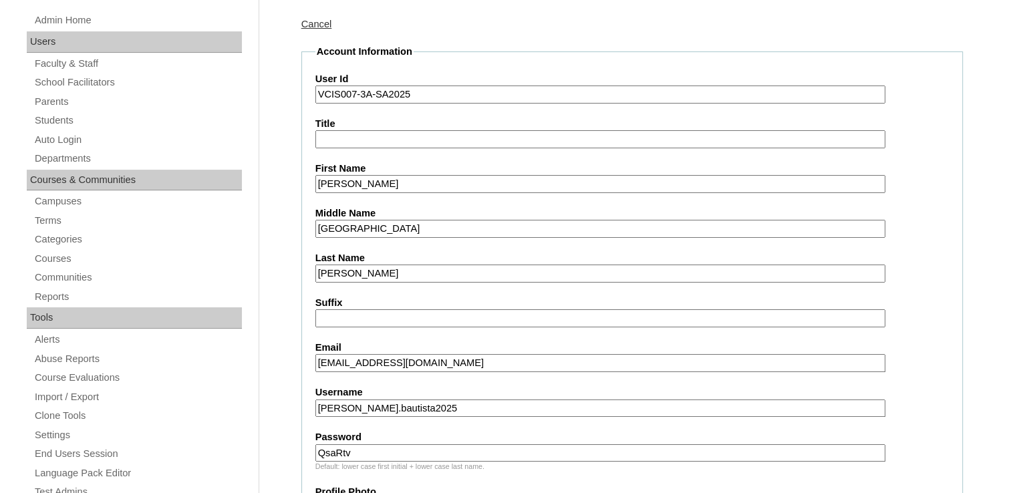
scroll to position [67, 0]
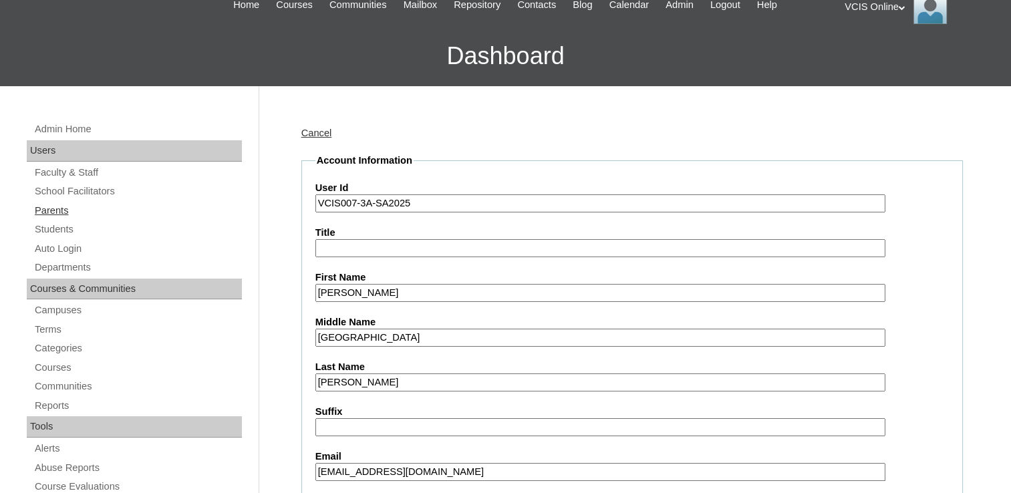
click at [50, 212] on link "Parents" at bounding box center [137, 210] width 208 height 17
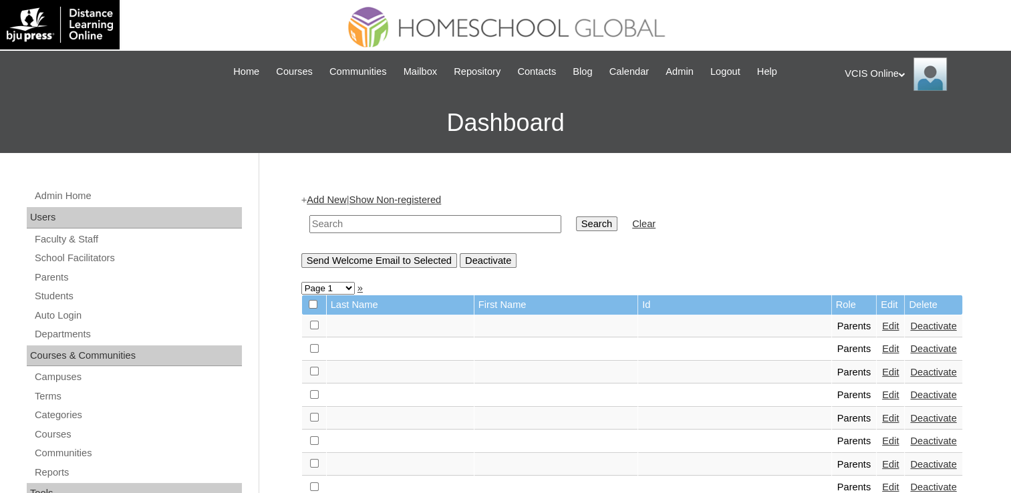
click at [332, 215] on input "text" at bounding box center [435, 224] width 252 height 18
paste input "VCIS007-3A-PA2025"
type input "VCIS007-3A-PA2025"
click at [576, 223] on input "Search" at bounding box center [596, 223] width 41 height 15
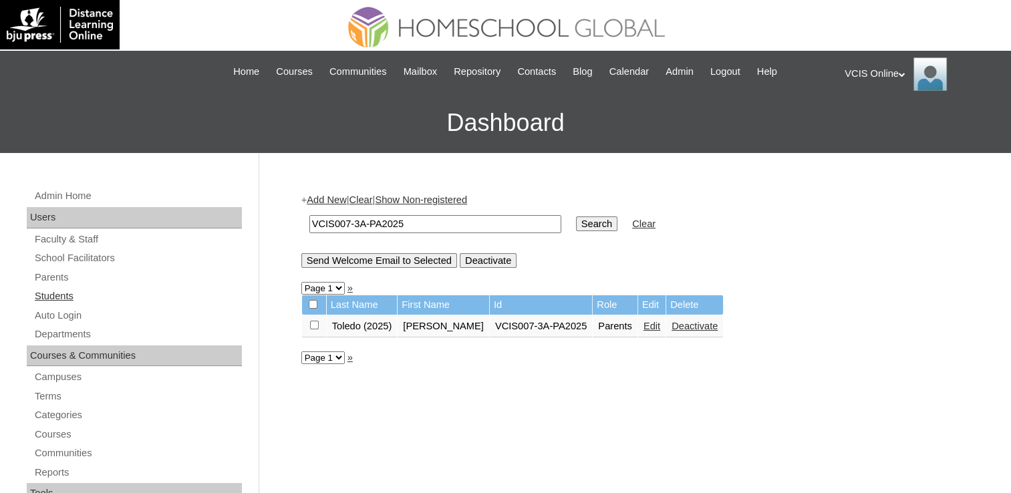
click at [51, 291] on link "Students" at bounding box center [137, 296] width 208 height 17
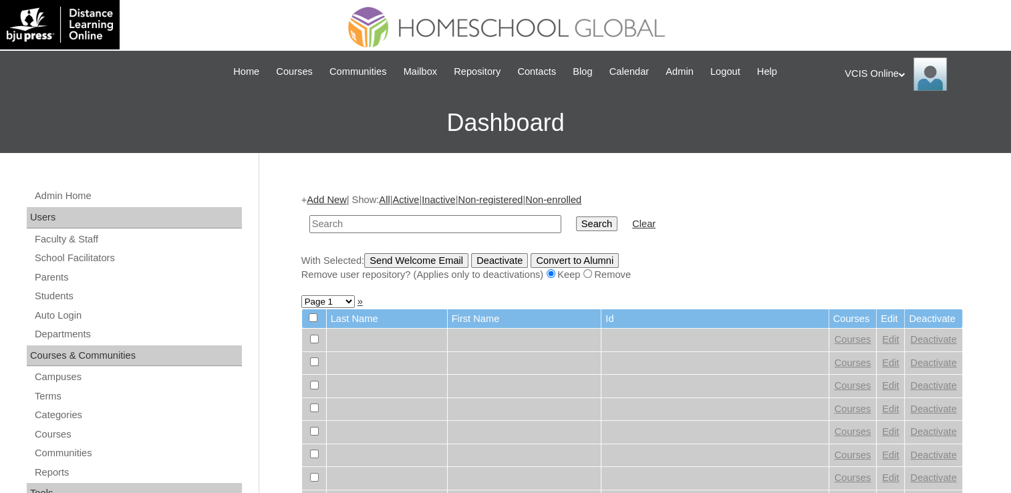
click at [335, 194] on link "Add New" at bounding box center [326, 199] width 39 height 11
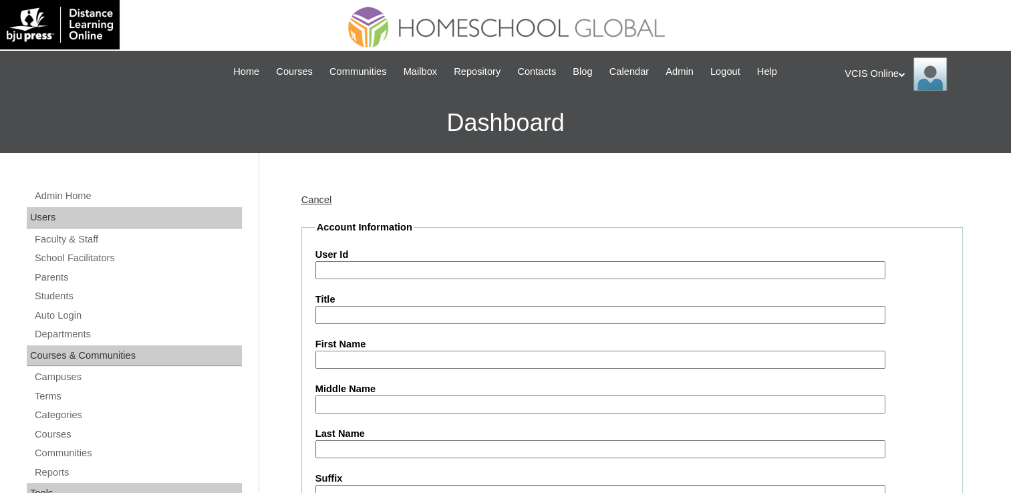
click at [375, 267] on input "User Id" at bounding box center [600, 270] width 570 height 18
paste input "VCIS007-3A-SA2025"
type input "VCIS007-3A-SA2025"
type input "[PERSON_NAME]"
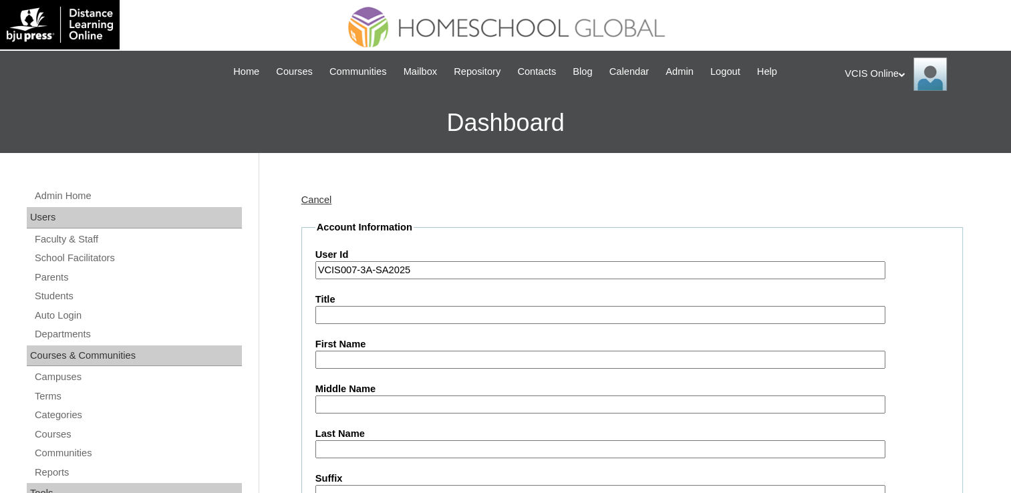
type input "[GEOGRAPHIC_DATA]"
type input "[PERSON_NAME]"
type input "avbautista.student@vcis.edu.ph"
type input "alexander.bautista2025"
type input "QsaRtv"
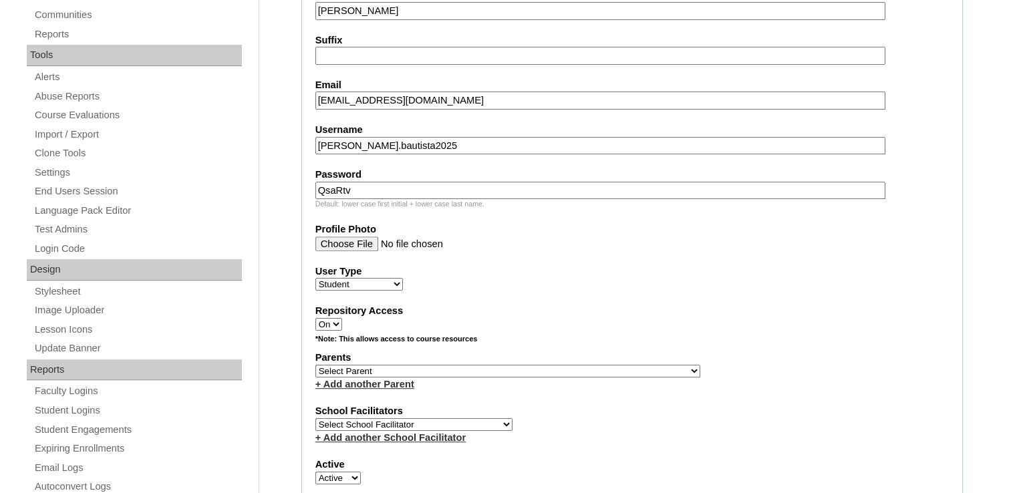
scroll to position [468, 0]
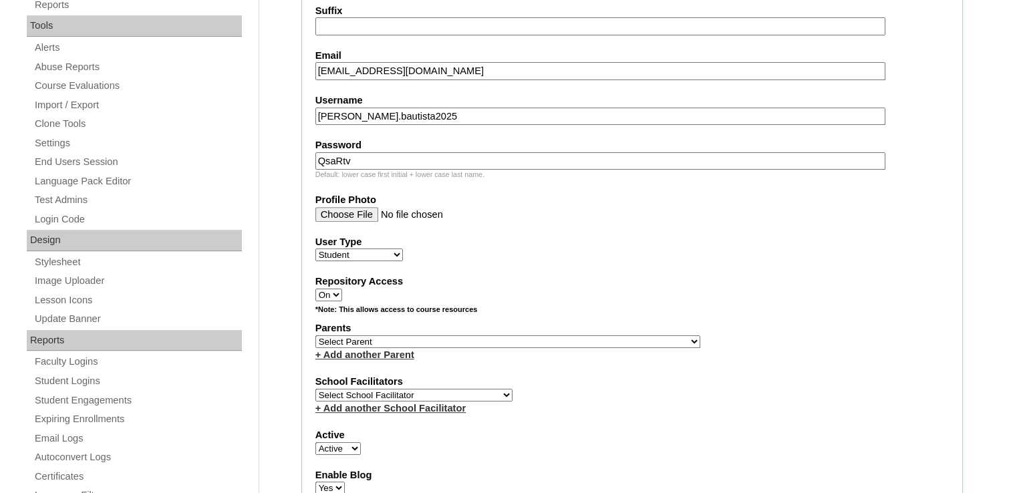
type input "VCIS007-3A-SA2025"
click at [395, 336] on select "Select Parent , , , , , , , , , , , , , , , , , , , , , , , , , , , , , , , , ,…" at bounding box center [507, 341] width 385 height 13
select select "42247"
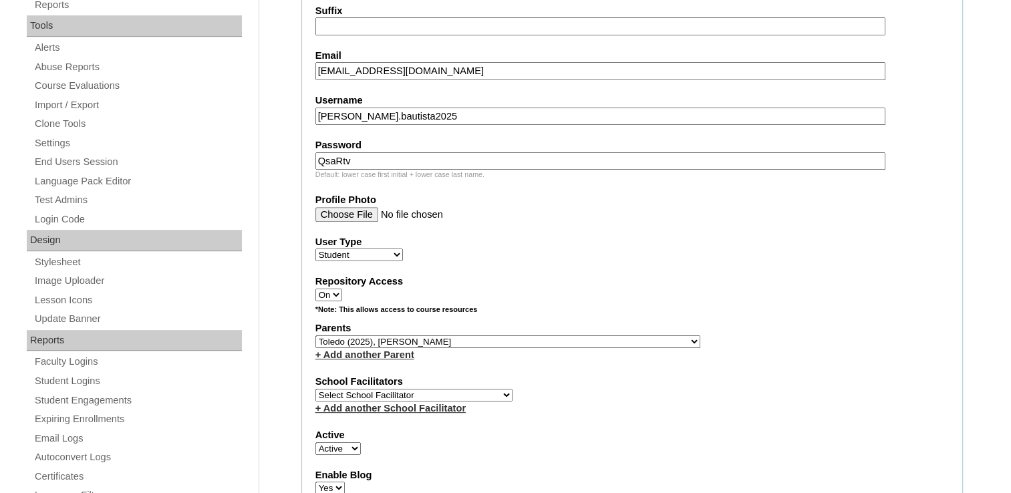
click at [395, 336] on select "Select Parent , , , , , , , , , , , , , , , , , , , , , , , , , , , , , , , , ,…" at bounding box center [507, 341] width 385 height 13
click at [393, 389] on select "Select School Facilitator Norman Añain Ruffa Abadijas Mary Abella Gloryfe Abion…" at bounding box center [413, 395] width 197 height 13
select select "42226"
click at [315, 389] on select "Select School Facilitator Norman Añain Ruffa Abadijas Mary Abella Gloryfe Abion…" at bounding box center [413, 395] width 197 height 13
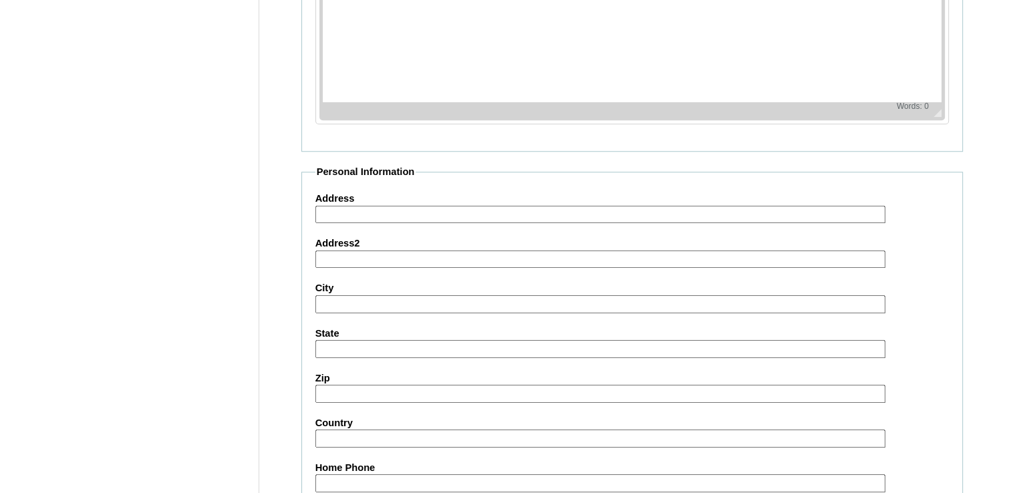
scroll to position [1336, 0]
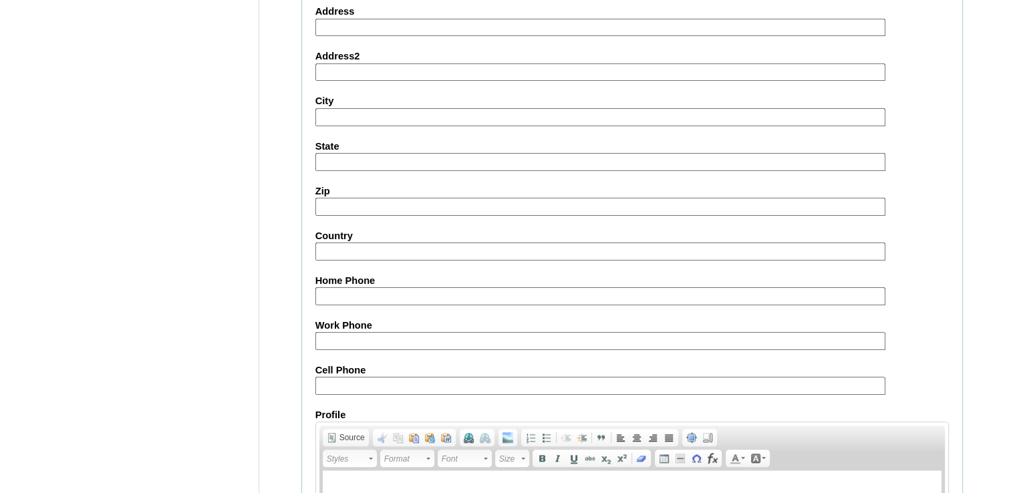
click at [337, 377] on input "Cell Phone" at bounding box center [600, 386] width 570 height 18
paste input "63-9088156818, 63-639178044327"
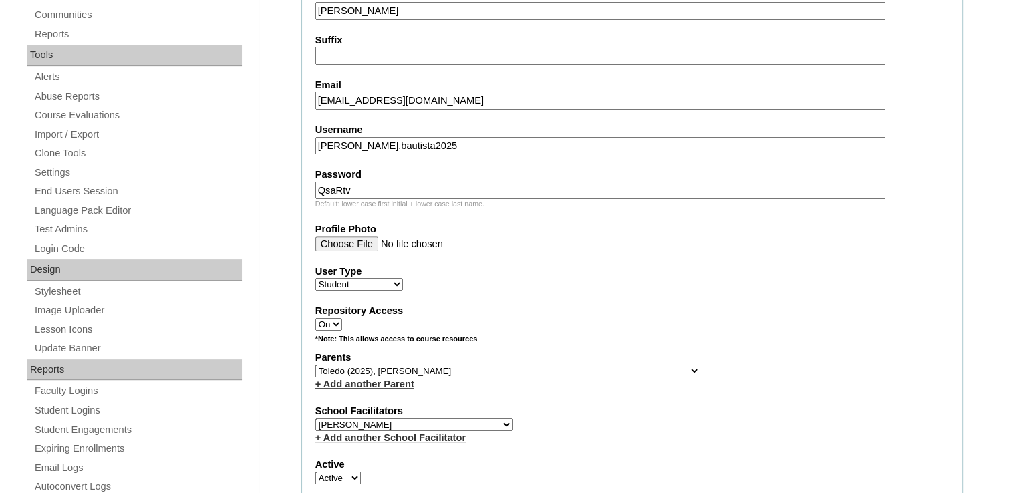
scroll to position [401, 0]
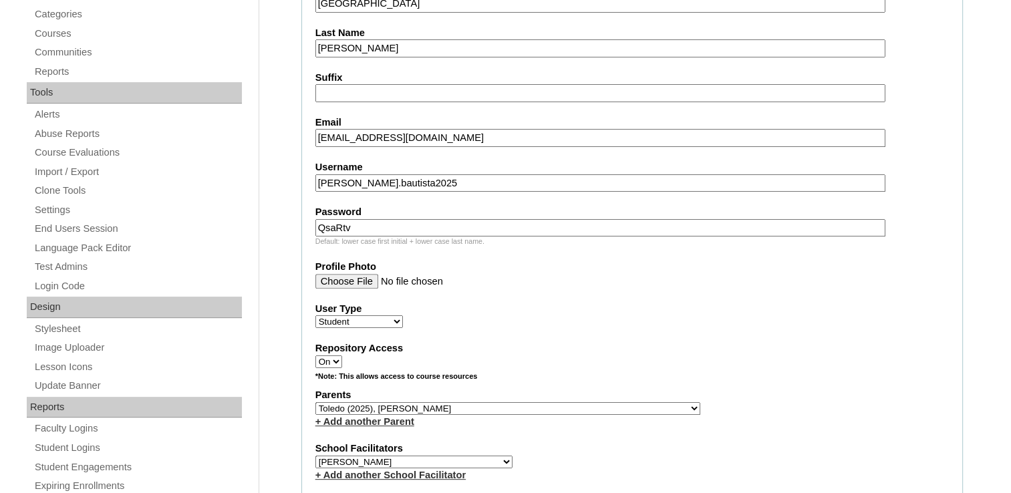
type input "63-9088156818, 63-639178044327"
click at [391, 224] on input "QsaRtv" at bounding box center [600, 228] width 570 height 18
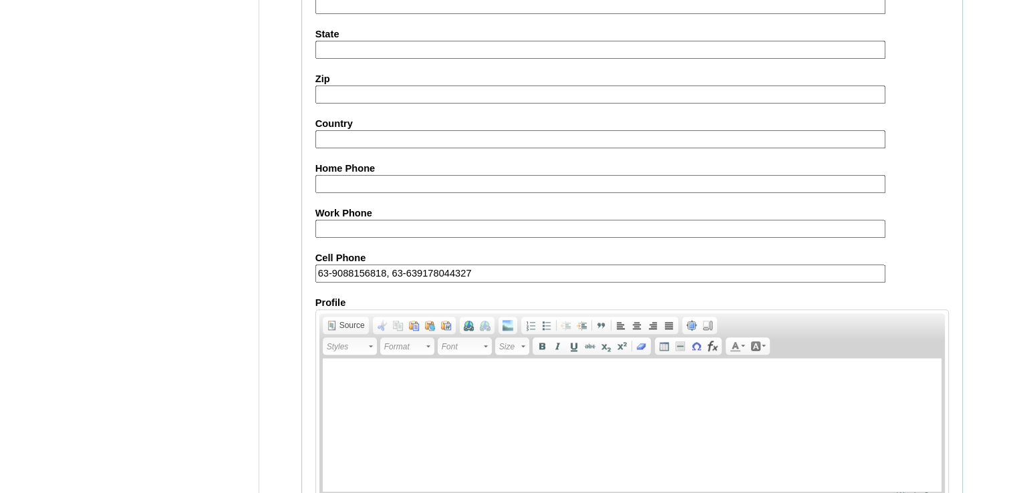
scroll to position [1525, 0]
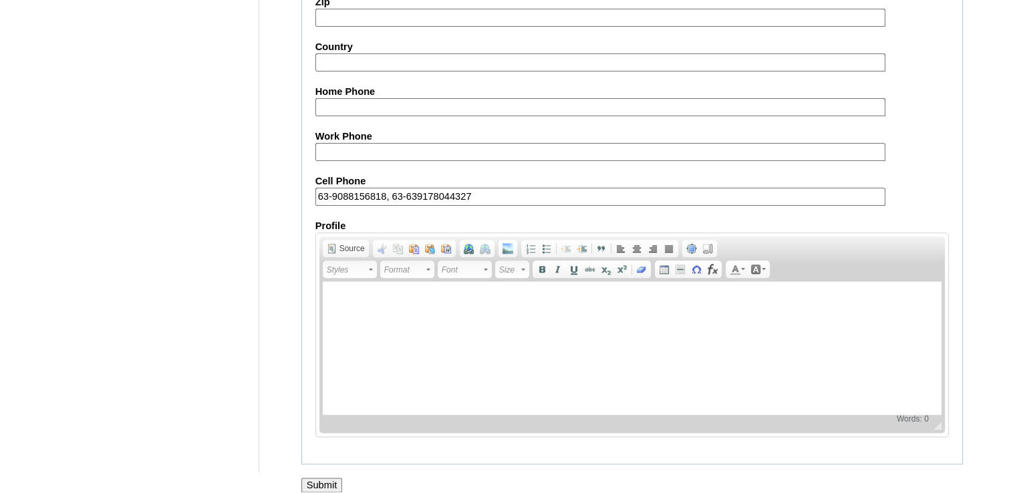
click at [326, 478] on input "Submit" at bounding box center [321, 485] width 41 height 15
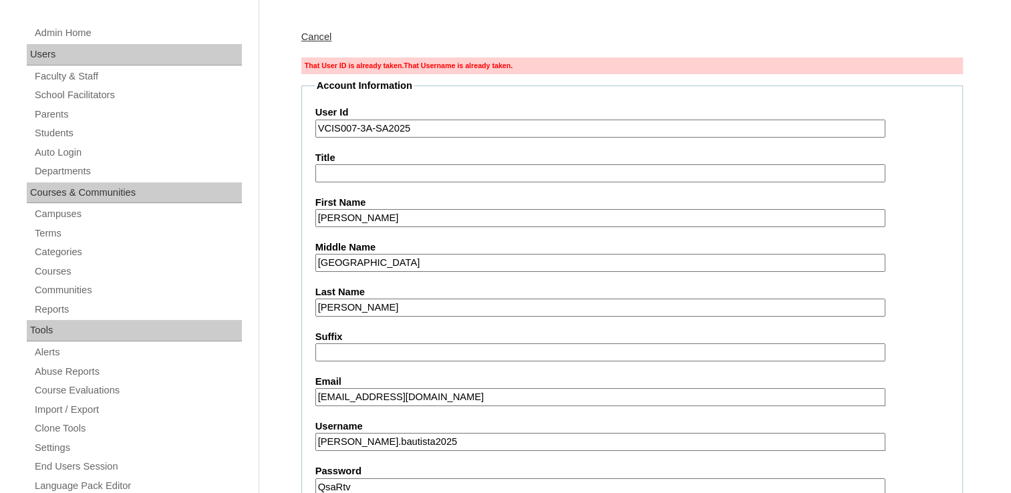
scroll to position [134, 0]
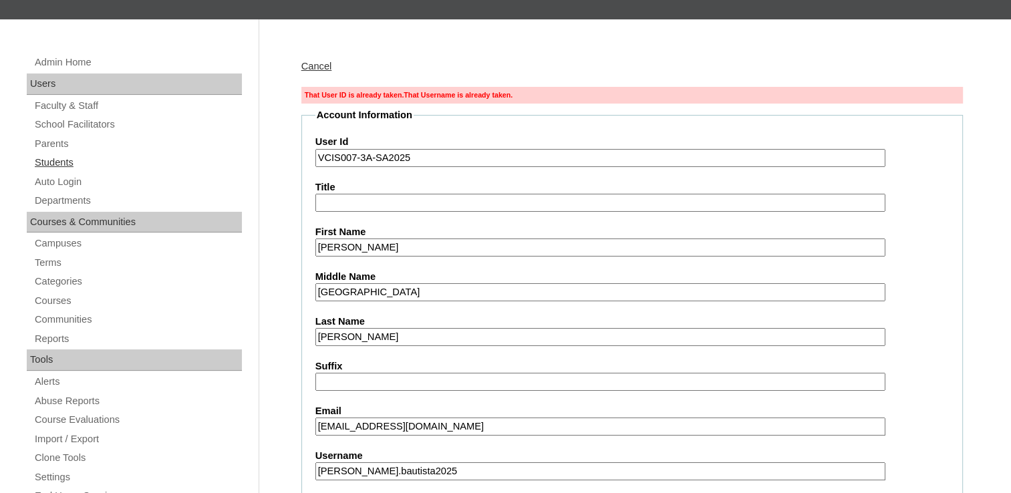
click at [37, 160] on link "Students" at bounding box center [137, 162] width 208 height 17
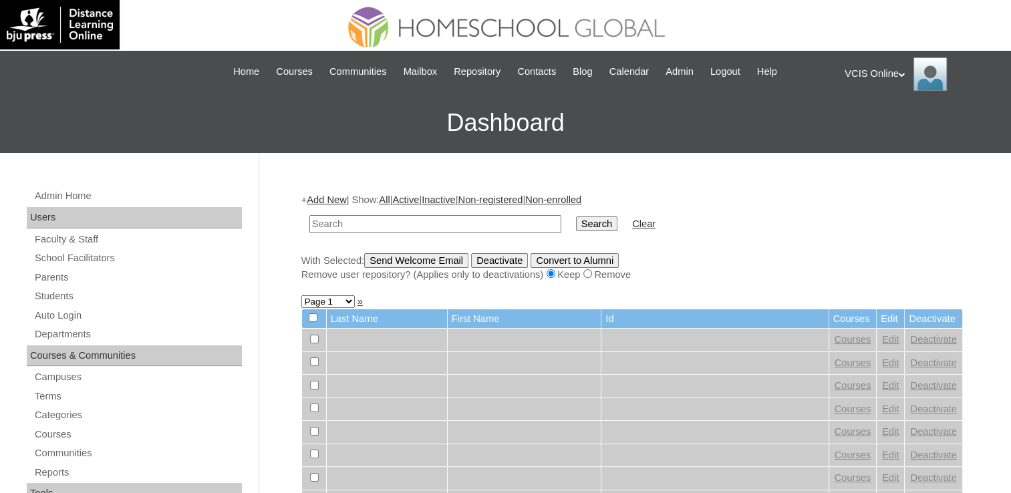
click at [421, 228] on input "text" at bounding box center [435, 224] width 252 height 18
type input "VCIS007-3A-SA2025"
click at [576, 222] on input "Search" at bounding box center [596, 223] width 41 height 15
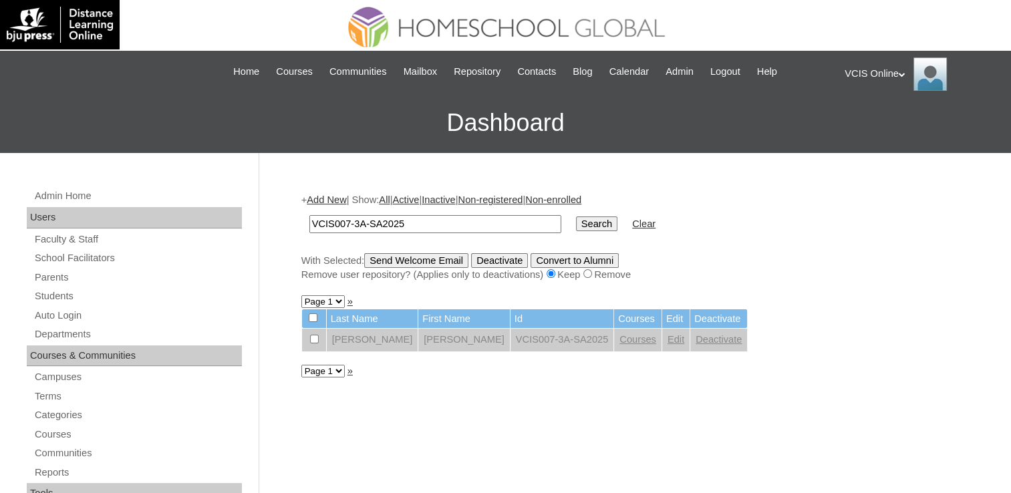
click at [667, 340] on link "Edit" at bounding box center [675, 339] width 17 height 11
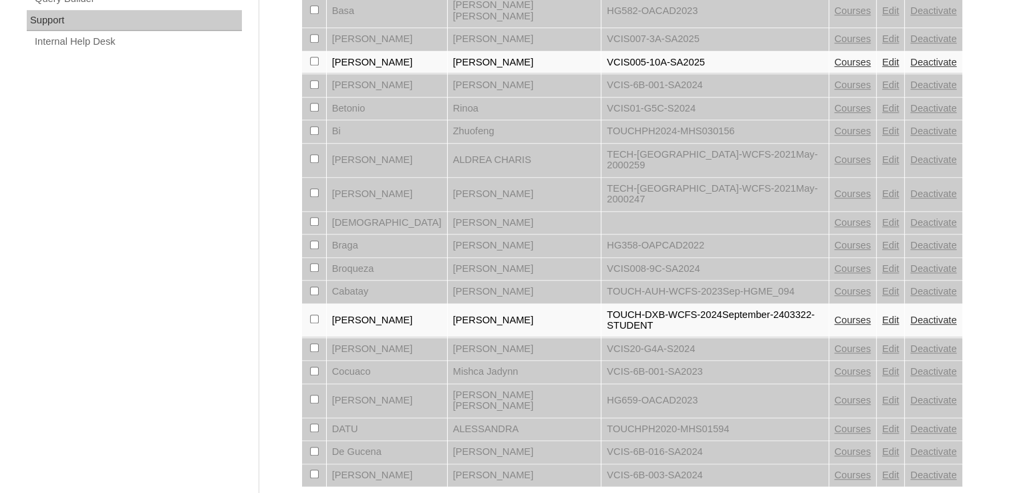
scroll to position [1013, 0]
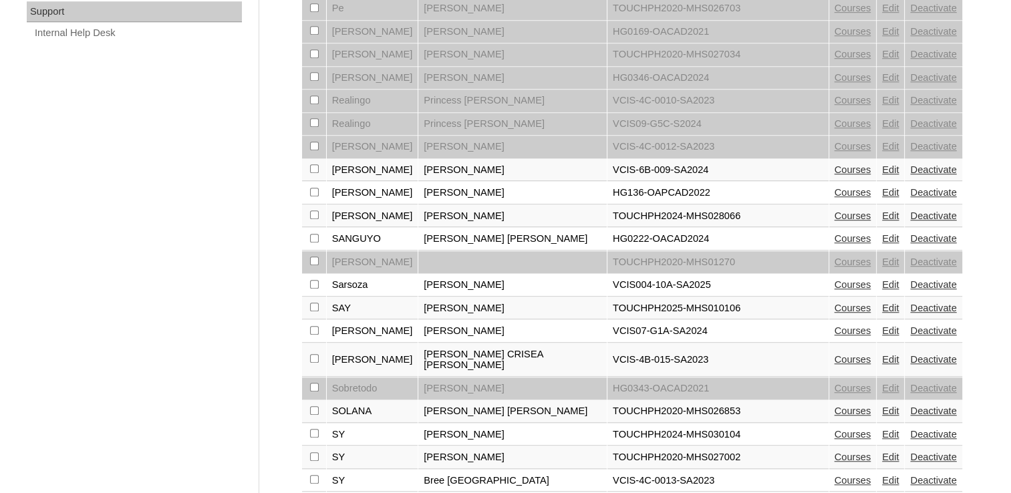
scroll to position [1013, 0]
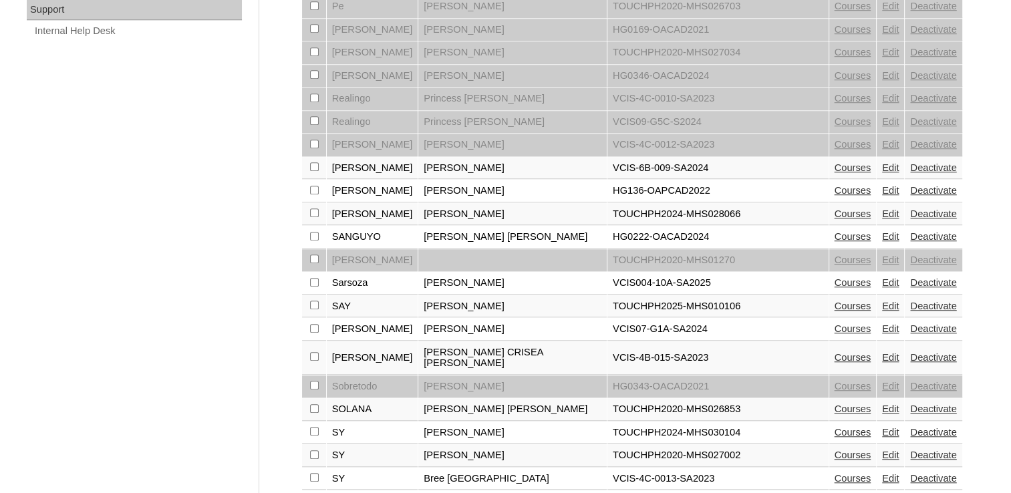
click at [175, 23] on link "Internal Help Desk" at bounding box center [137, 31] width 208 height 17
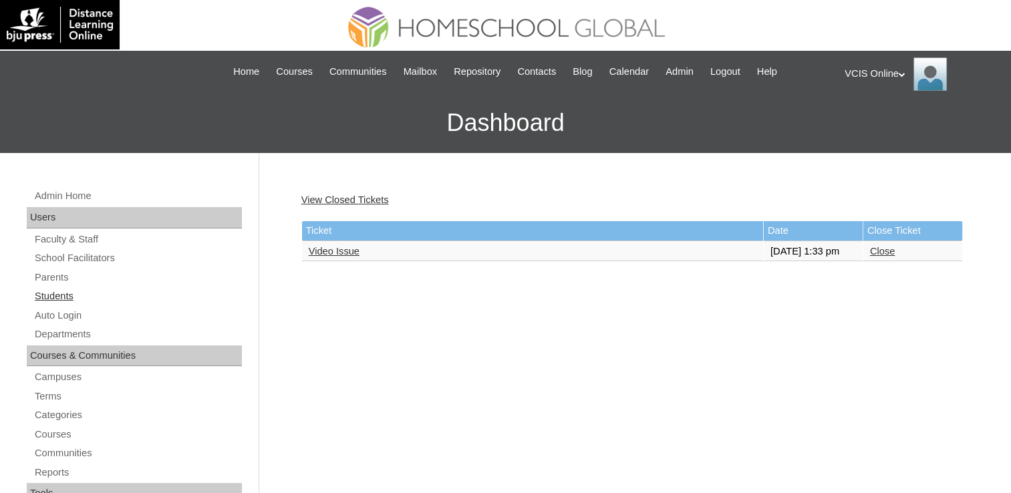
click at [58, 293] on link "Students" at bounding box center [137, 296] width 208 height 17
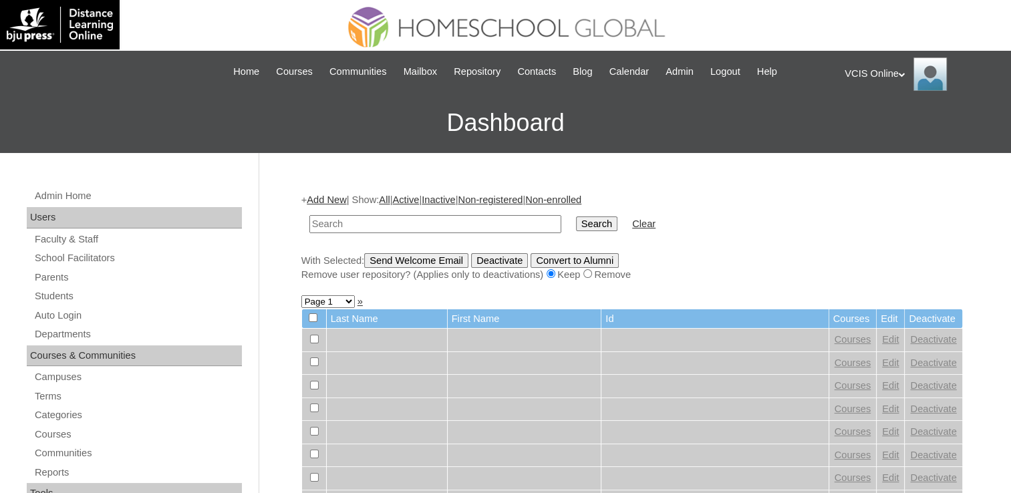
click at [391, 220] on input "text" at bounding box center [435, 224] width 252 height 18
type input "VCIS007-3A-SA2025"
click at [576, 220] on input "Search" at bounding box center [596, 223] width 41 height 15
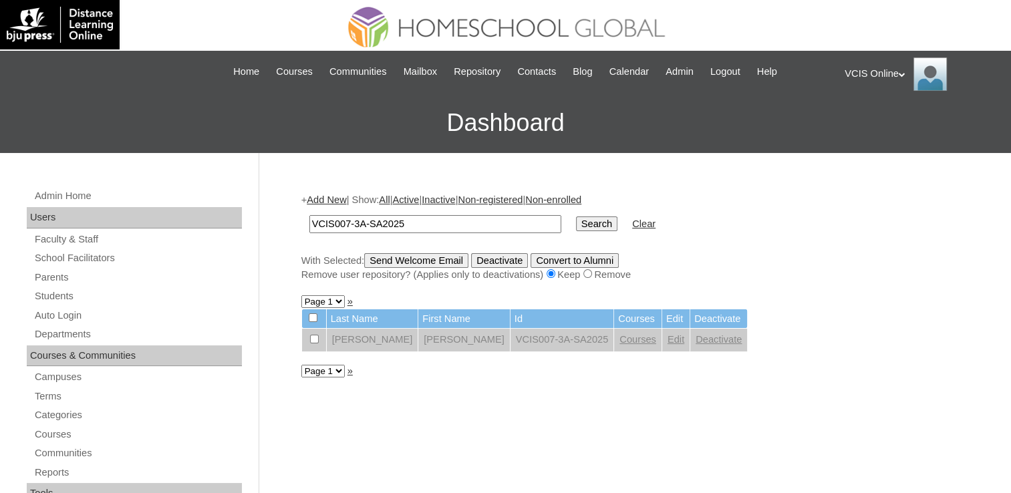
click at [345, 223] on input "VCIS007-3A-SA2025" at bounding box center [435, 224] width 252 height 18
type input "VCIS006-3A-SA2025"
click at [576, 216] on input "Search" at bounding box center [596, 223] width 41 height 15
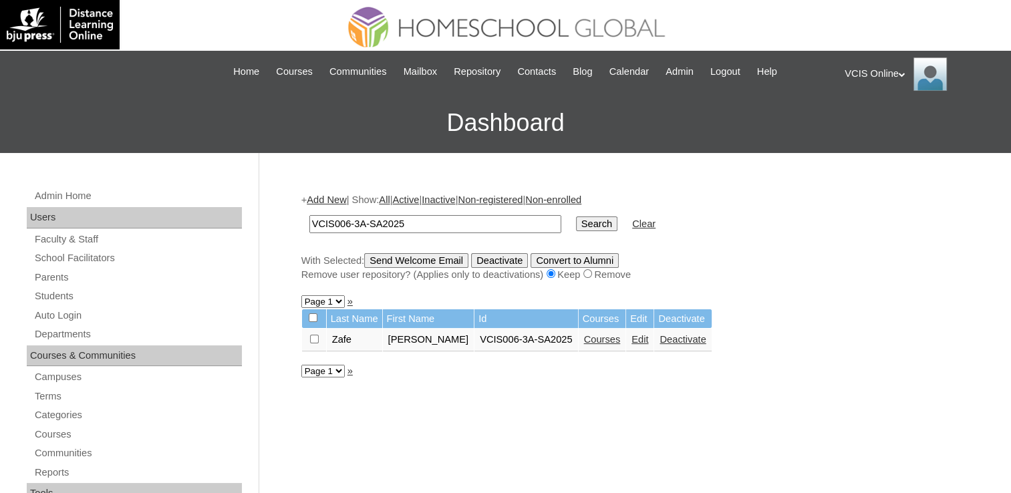
click at [576, 226] on input "Search" at bounding box center [596, 223] width 41 height 15
click at [347, 224] on input "VCIS006-3A-SA2025" at bounding box center [435, 224] width 252 height 18
type input "VCIS008-3A-SA2025"
click at [576, 216] on input "Search" at bounding box center [596, 223] width 41 height 15
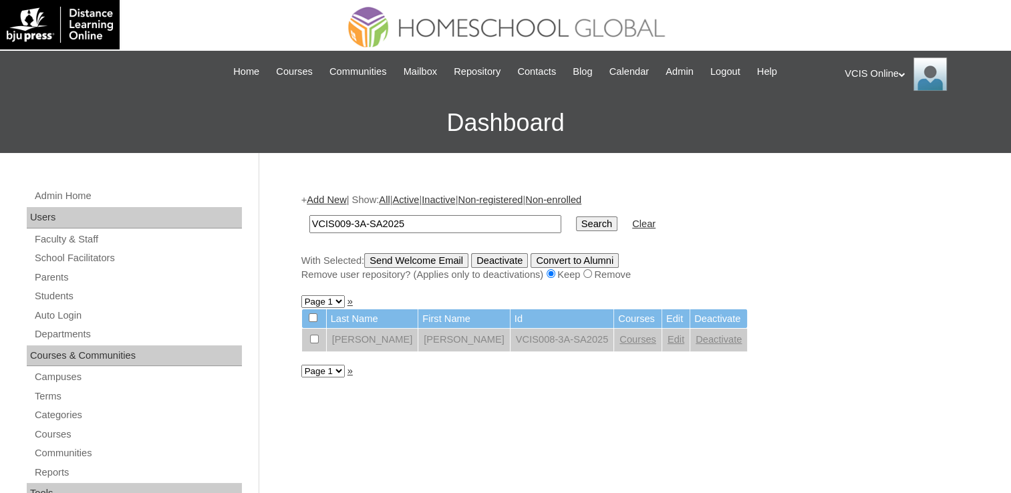
type input "VCIS009-3A-SA2025"
click at [576, 216] on input "Search" at bounding box center [596, 223] width 41 height 15
type input "VCIS010-3A-SA2025"
click at [576, 216] on input "Search" at bounding box center [596, 223] width 41 height 15
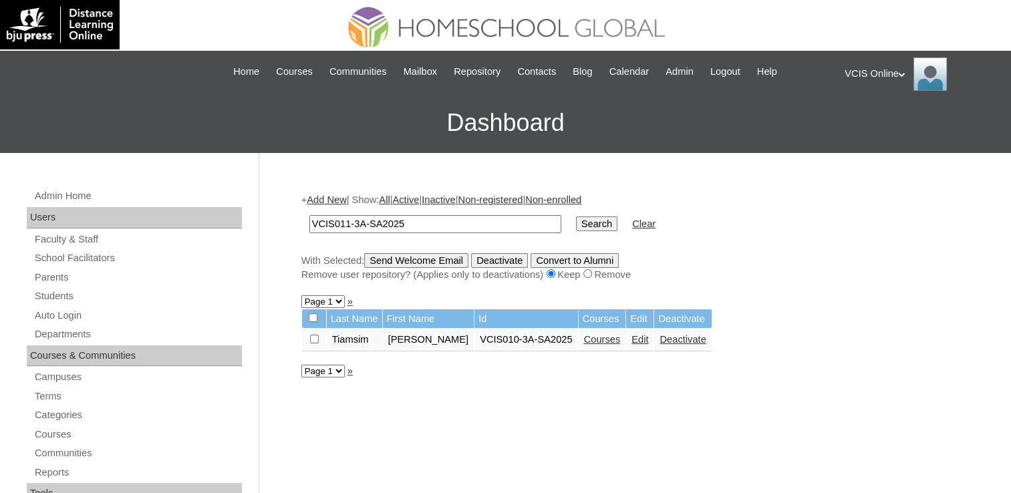
type input "VCIS011-3A-SA2025"
click at [576, 216] on input "Search" at bounding box center [596, 223] width 41 height 15
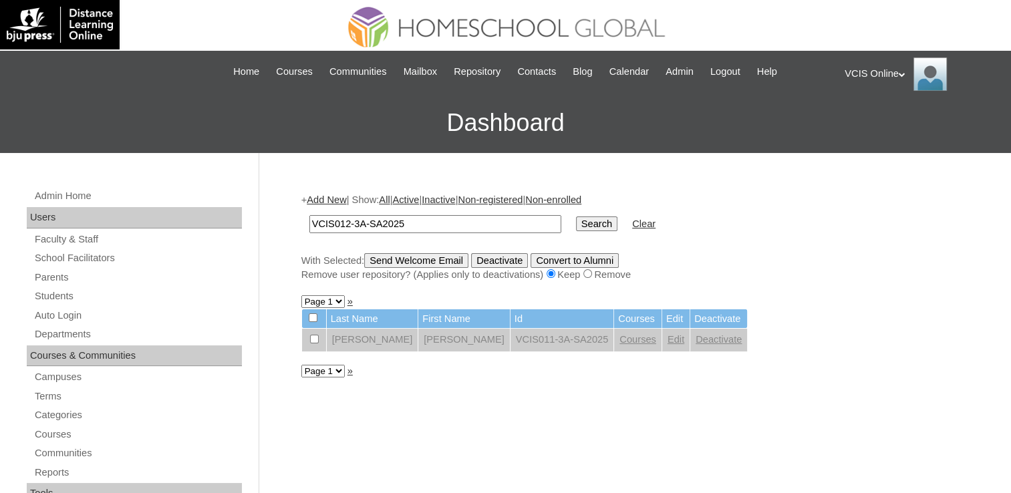
type input "VCIS012-3A-SA2025"
click at [576, 216] on input "Search" at bounding box center [596, 223] width 41 height 15
type input "VCIS013-3A-SA2025"
click at [576, 216] on input "Search" at bounding box center [596, 223] width 41 height 15
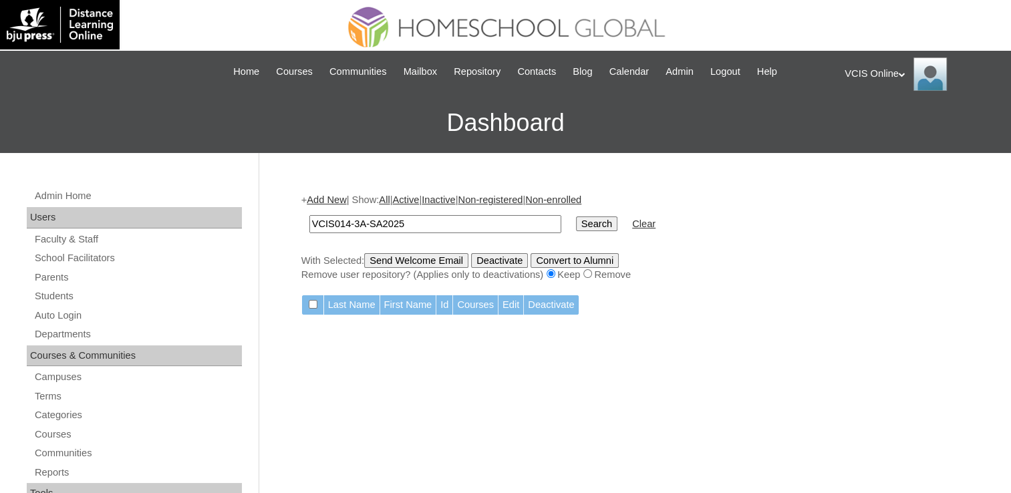
type input "VCIS014-3A-SA2025"
click at [576, 216] on input "Search" at bounding box center [596, 223] width 41 height 15
click at [345, 226] on input "VCIS014-3A-SA2025" at bounding box center [435, 224] width 252 height 18
type input "VCIS013-3A-SA2025"
click at [576, 216] on input "Search" at bounding box center [596, 223] width 41 height 15
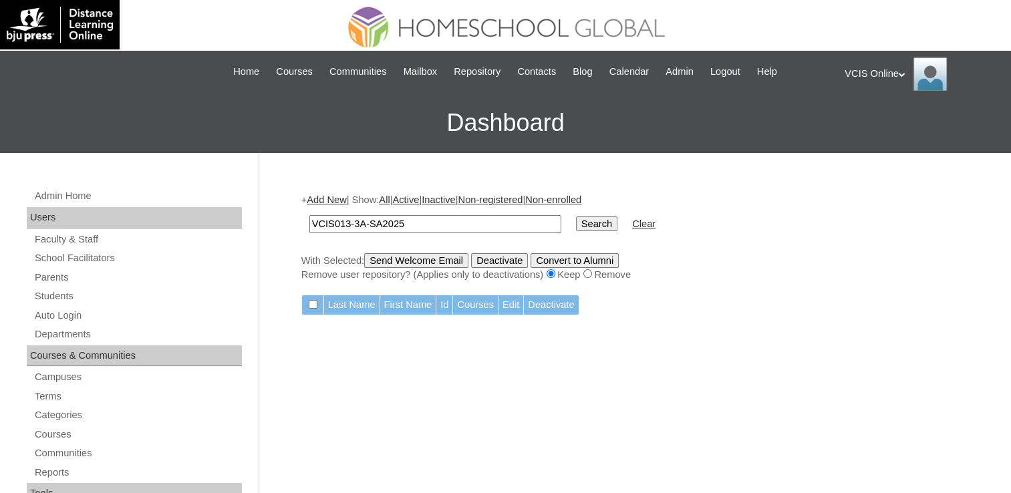
click at [392, 219] on input "VCIS013-3A-SA2025" at bounding box center [435, 224] width 252 height 18
paste input "text"
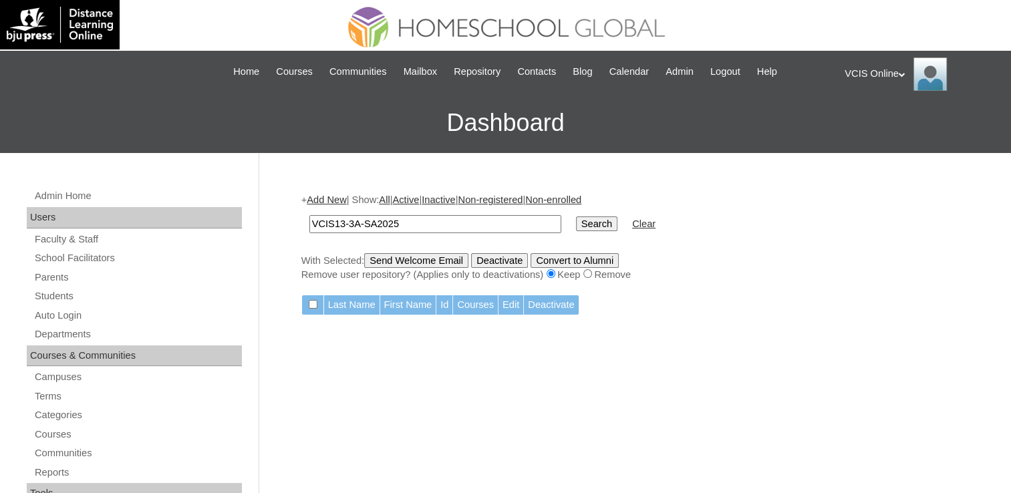
type input "VCIS13-3A-SA2025"
click at [576, 228] on input "Search" at bounding box center [596, 223] width 41 height 15
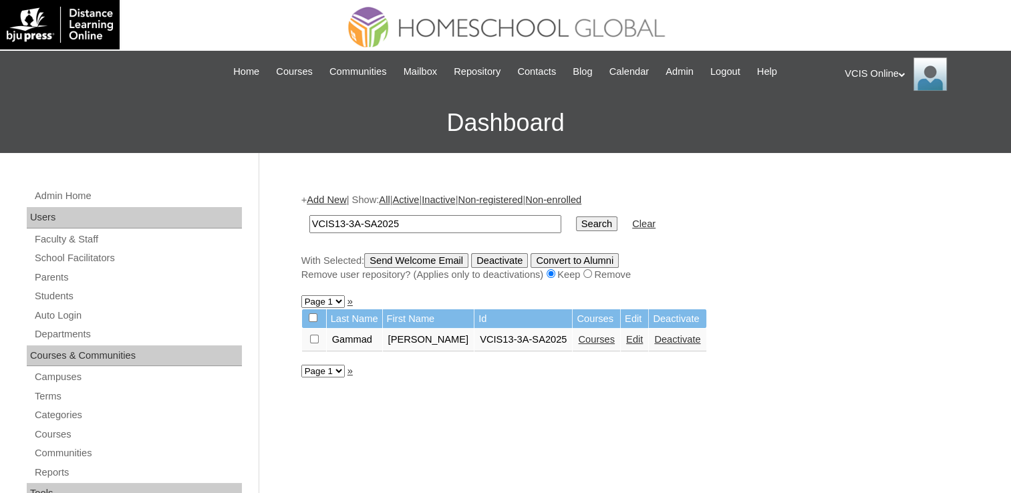
click at [410, 222] on input "VCIS13-3A-SA2025" at bounding box center [435, 224] width 252 height 18
paste input "4"
type input "VCIS14-3A-SA2025"
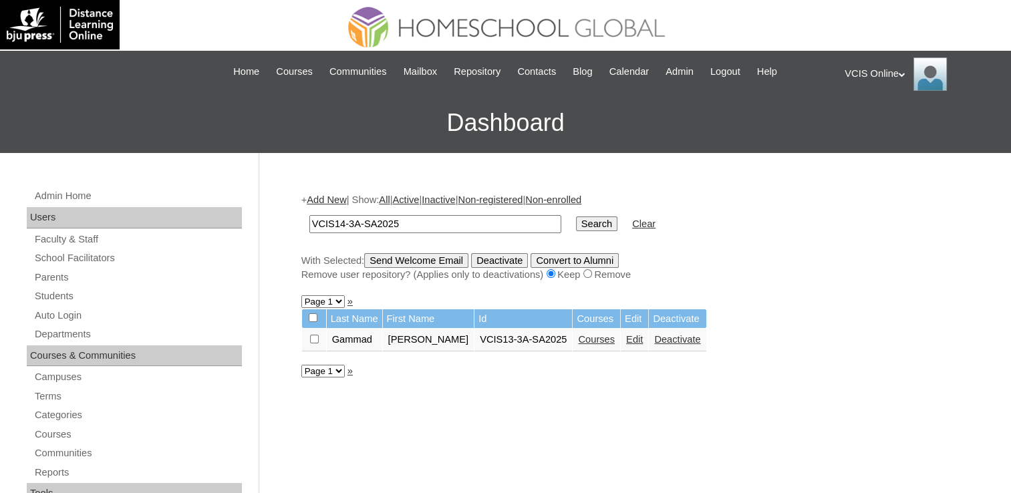
click at [576, 222] on input "Search" at bounding box center [596, 223] width 41 height 15
drag, startPoint x: 550, startPoint y: 222, endPoint x: 543, endPoint y: 235, distance: 14.9
click at [576, 222] on input "Search" at bounding box center [596, 223] width 41 height 15
click at [413, 210] on td "VCIS14-3A-SA2025" at bounding box center [435, 223] width 265 height 31
drag, startPoint x: 413, startPoint y: 210, endPoint x: 403, endPoint y: 218, distance: 11.9
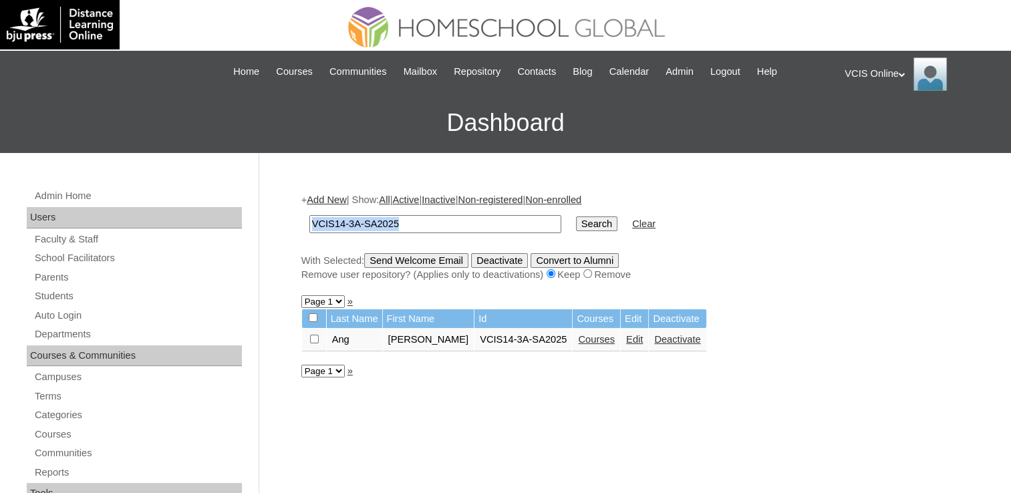
click at [413, 210] on td "VCIS14-3A-SA2025" at bounding box center [435, 223] width 265 height 31
click at [410, 212] on td "VCIS14-3A-SA2025" at bounding box center [435, 223] width 265 height 31
click at [454, 226] on input "VCIS14-3A-SA2025" at bounding box center [435, 224] width 252 height 18
click at [453, 224] on input "VCIS14-3A-SA2025" at bounding box center [435, 224] width 252 height 18
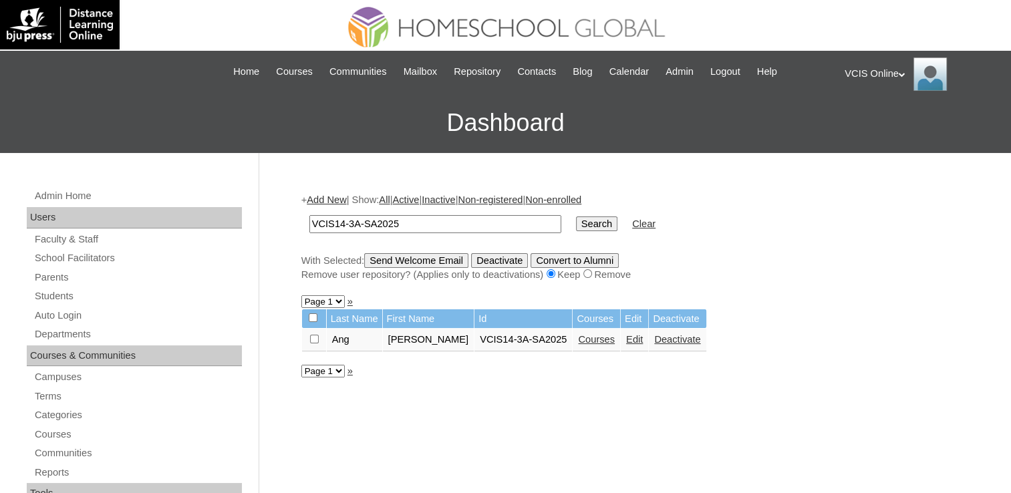
click at [453, 224] on input "VCIS14-3A-SA2025" at bounding box center [435, 224] width 252 height 18
click at [454, 224] on input "VCIS14-3A-SA2025" at bounding box center [435, 224] width 252 height 18
click at [454, 226] on input "VCIS14-3A-SA2025" at bounding box center [435, 224] width 252 height 18
paste input "012"
type input "VCIS012-3A-SA2025"
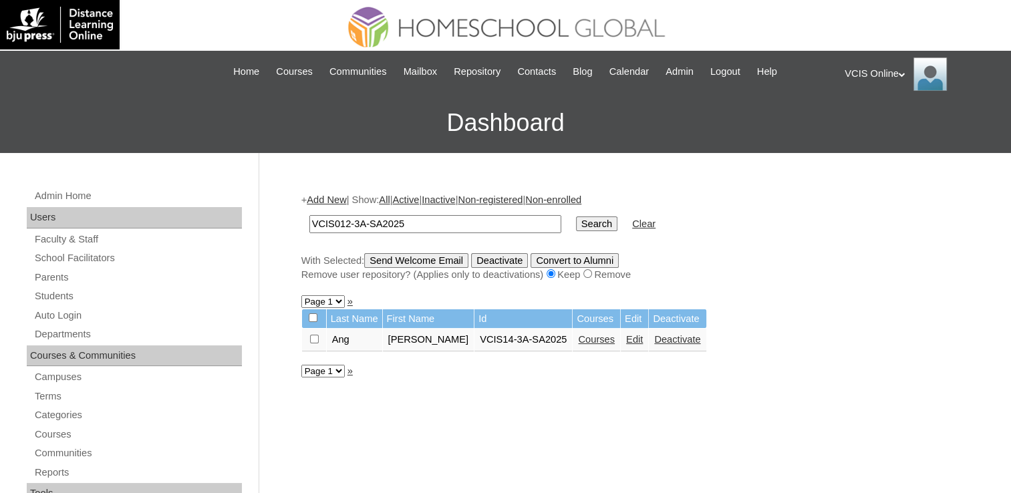
click at [576, 222] on input "Search" at bounding box center [596, 223] width 41 height 15
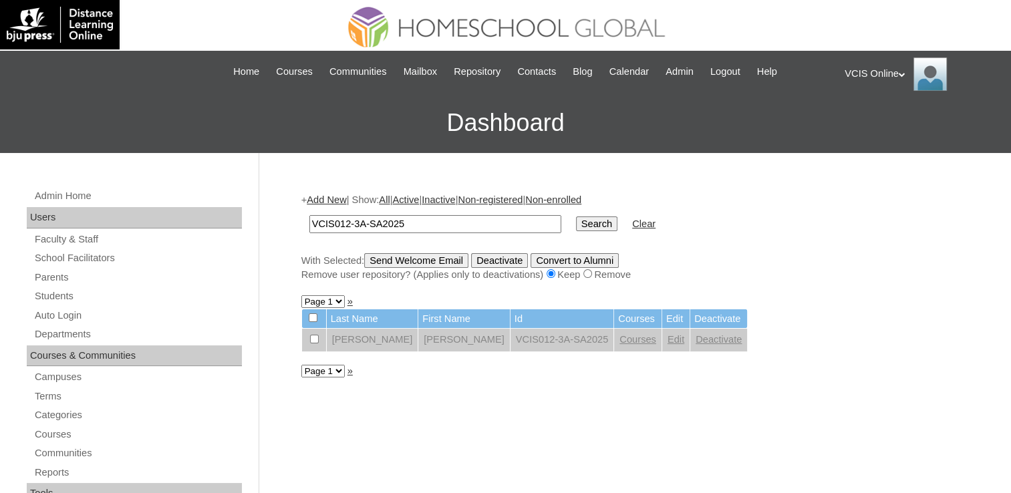
click at [349, 222] on input "VCIS012-3A-SA2025" at bounding box center [435, 224] width 252 height 18
type input "VCIS010-3A-SA2025"
click at [576, 216] on input "Search" at bounding box center [596, 223] width 41 height 15
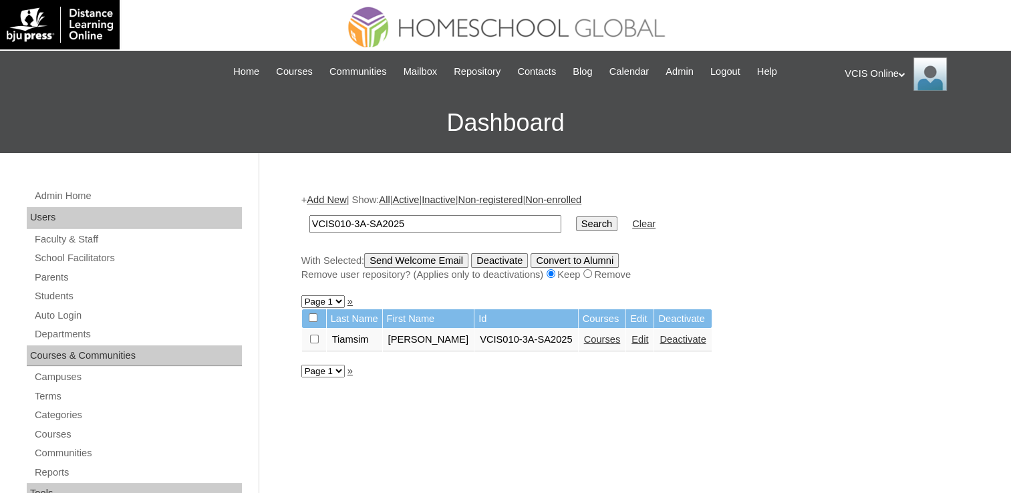
click at [428, 222] on input "VCIS010-3A-SA2025" at bounding box center [435, 224] width 252 height 18
paste input "5"
type input "VCIS015-3A-SA2025"
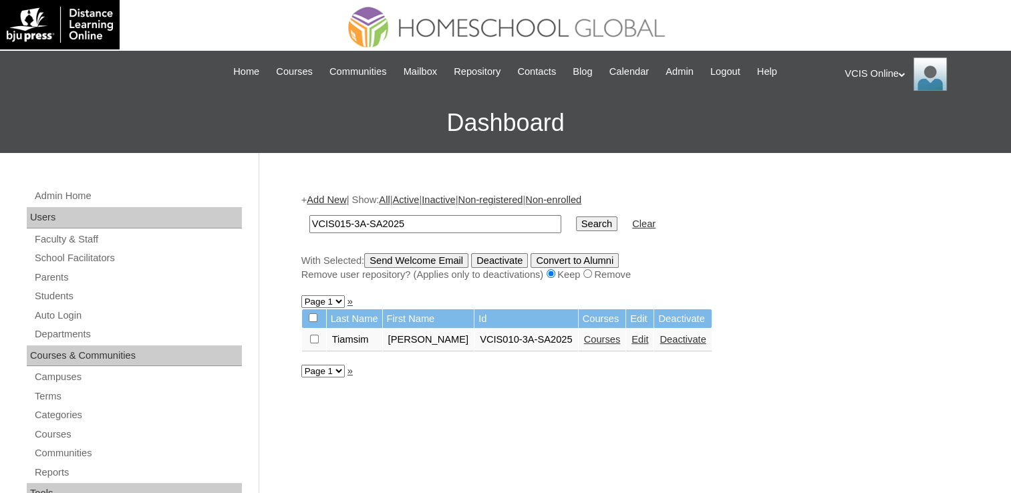
click at [576, 230] on input "Search" at bounding box center [596, 223] width 41 height 15
click at [431, 223] on input "VCIS015-3A-SA2025" at bounding box center [435, 224] width 252 height 18
click at [430, 224] on input "VCIS015-3A-SA2025" at bounding box center [435, 224] width 252 height 18
paste input "08"
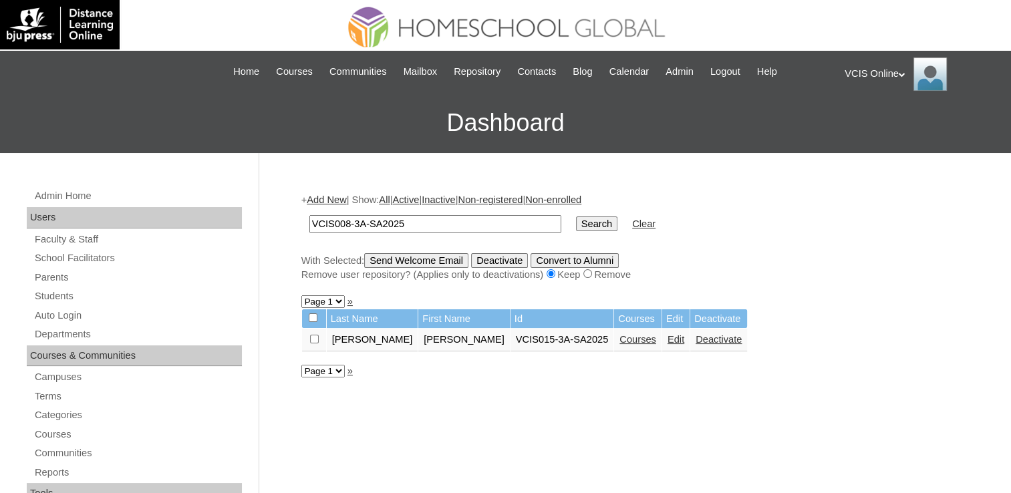
type input "VCIS008-3A-SA2025"
click at [576, 227] on input "Search" at bounding box center [596, 223] width 41 height 15
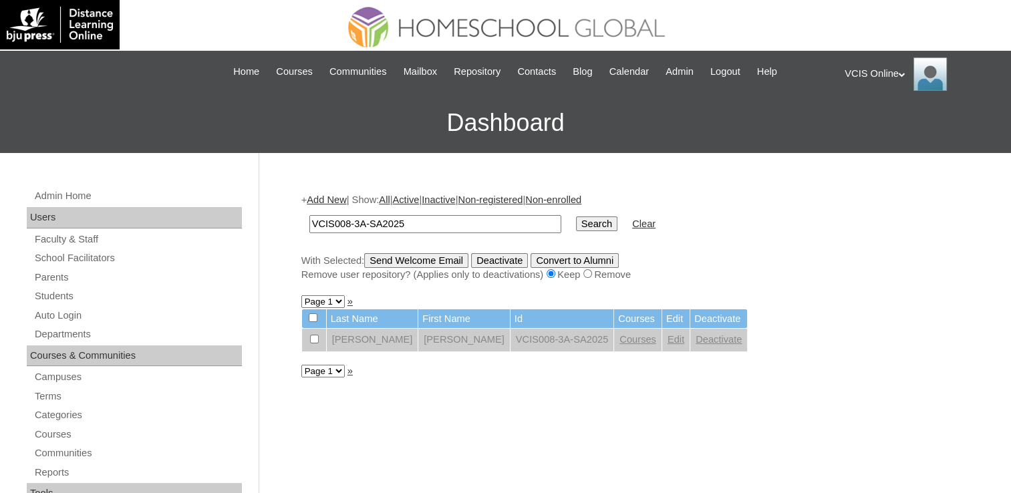
click at [858, 69] on div "VCIS Online My Profile My Settings Logout" at bounding box center [920, 73] width 153 height 33
click at [866, 127] on span "Logout" at bounding box center [868, 125] width 27 height 10
click at [866, 127] on h3 "Dashboard" at bounding box center [505, 123] width 997 height 60
